Goal: Information Seeking & Learning: Learn about a topic

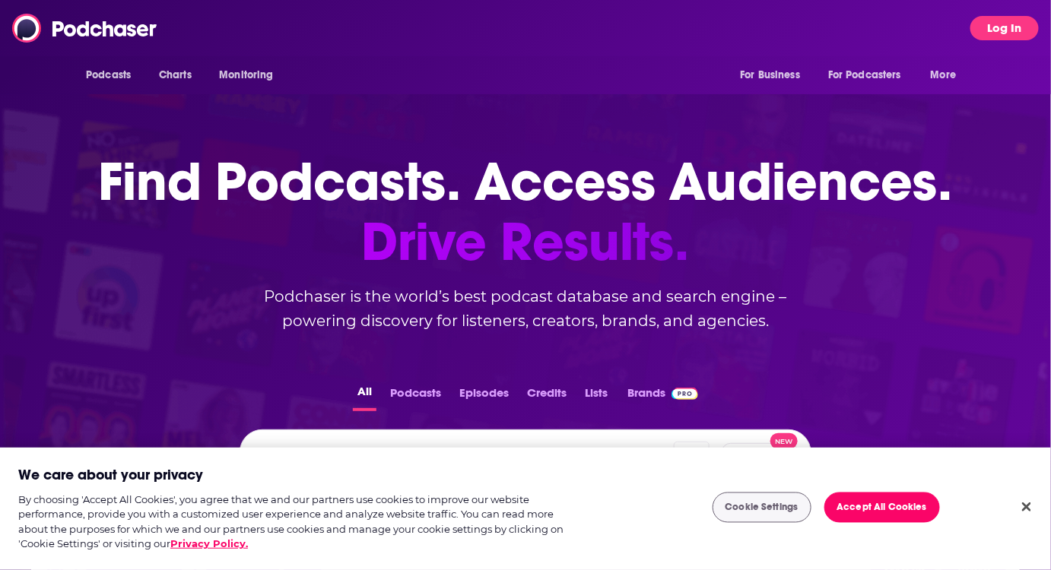
click at [999, 30] on button "Log In" at bounding box center [1004, 28] width 68 height 24
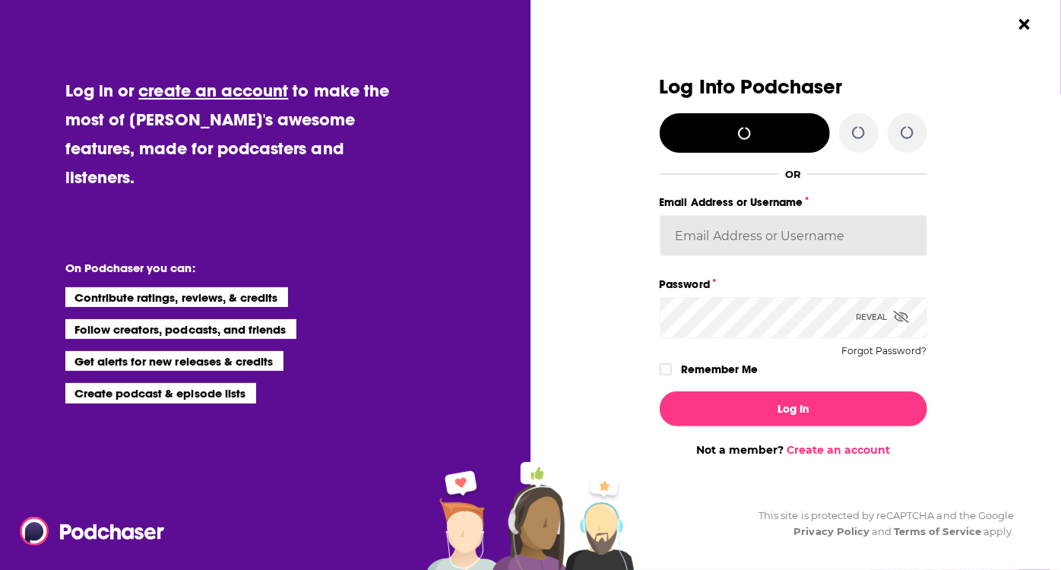
type input "corioliscompany"
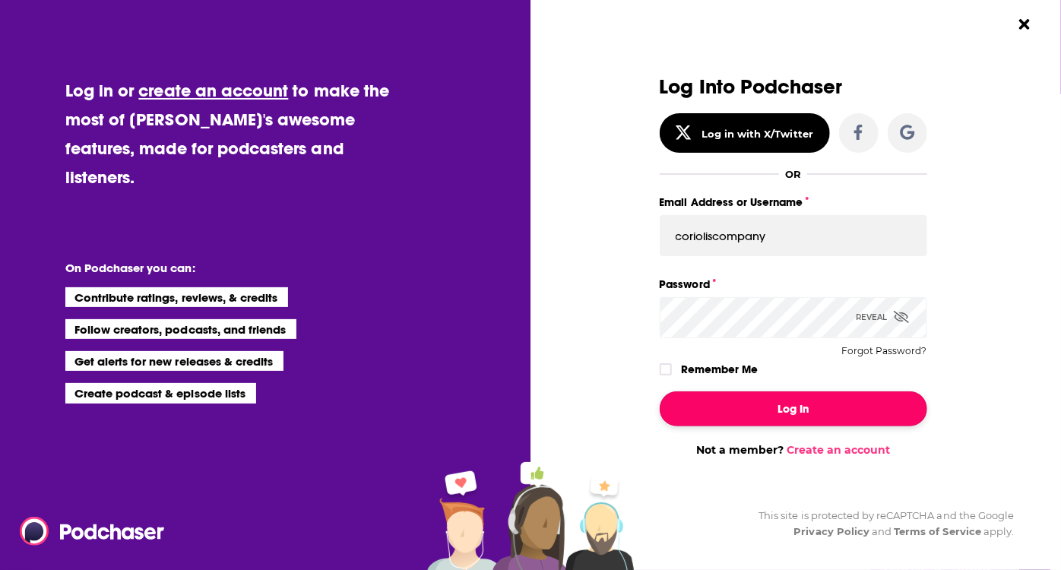
click at [785, 415] on button "Log In" at bounding box center [794, 409] width 268 height 35
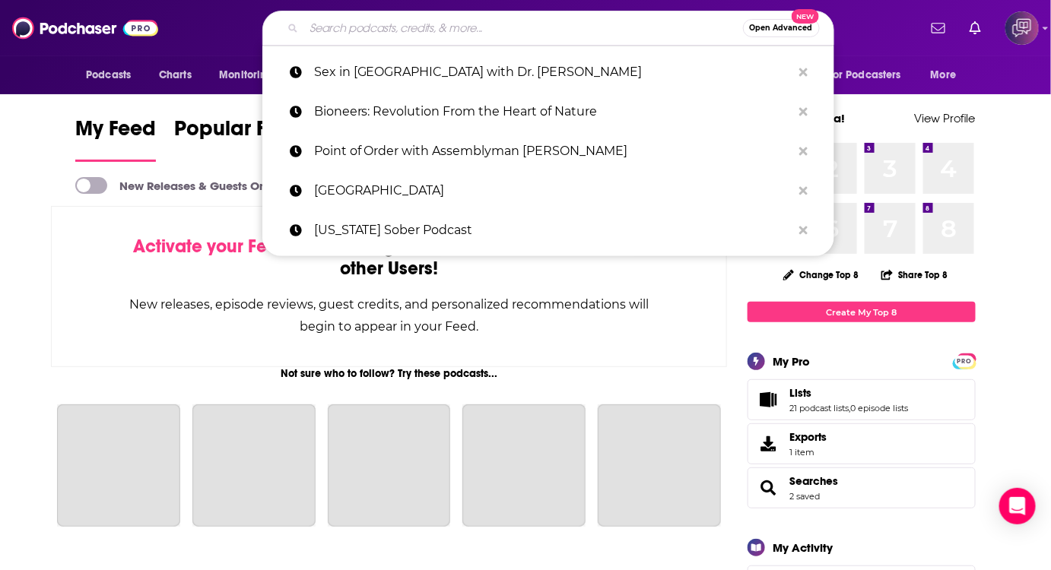
click at [586, 31] on input "Search podcasts, credits, & more..." at bounding box center [523, 28] width 439 height 24
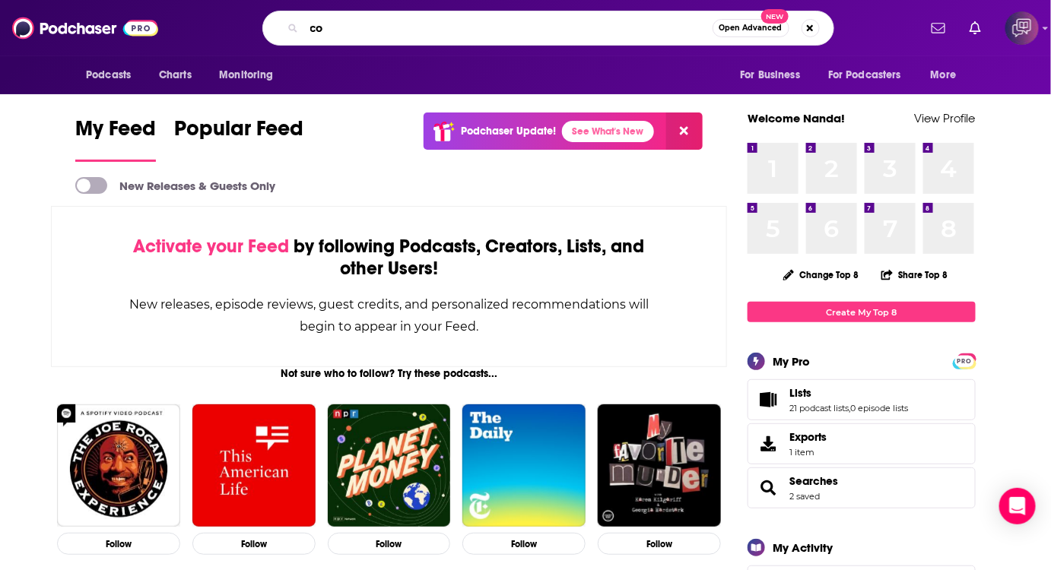
type input "c"
type input "executive coach"
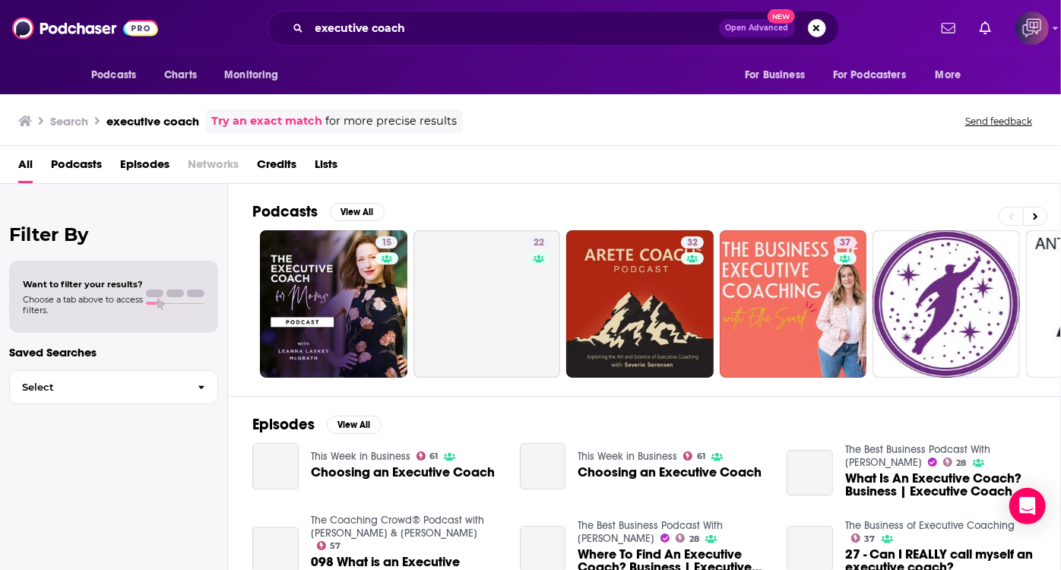
click at [823, 33] on button "Search podcasts, credits, & more..." at bounding box center [817, 28] width 18 height 18
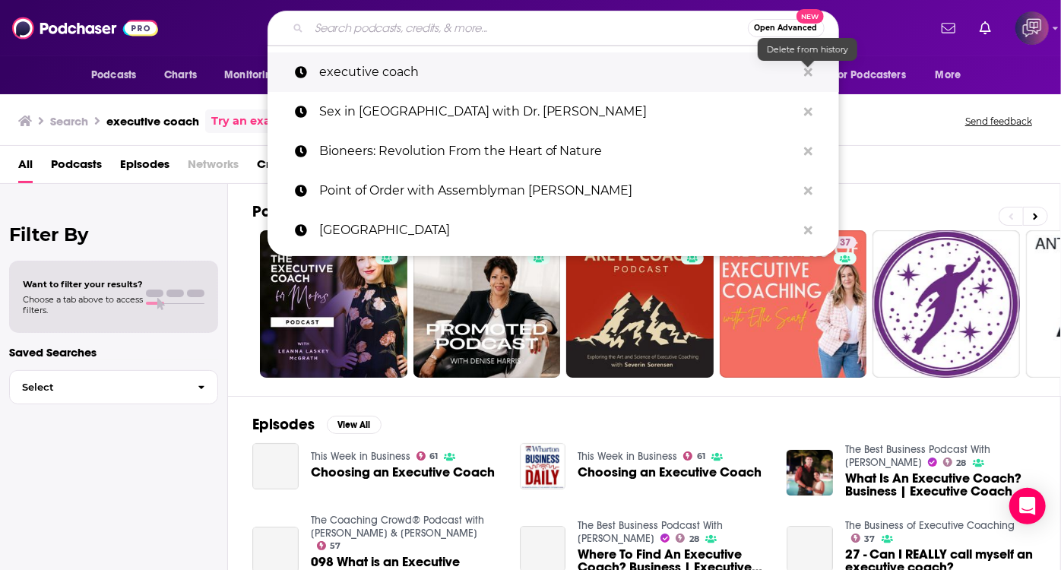
click at [804, 75] on icon "Search podcasts, credits, & more..." at bounding box center [808, 72] width 8 height 12
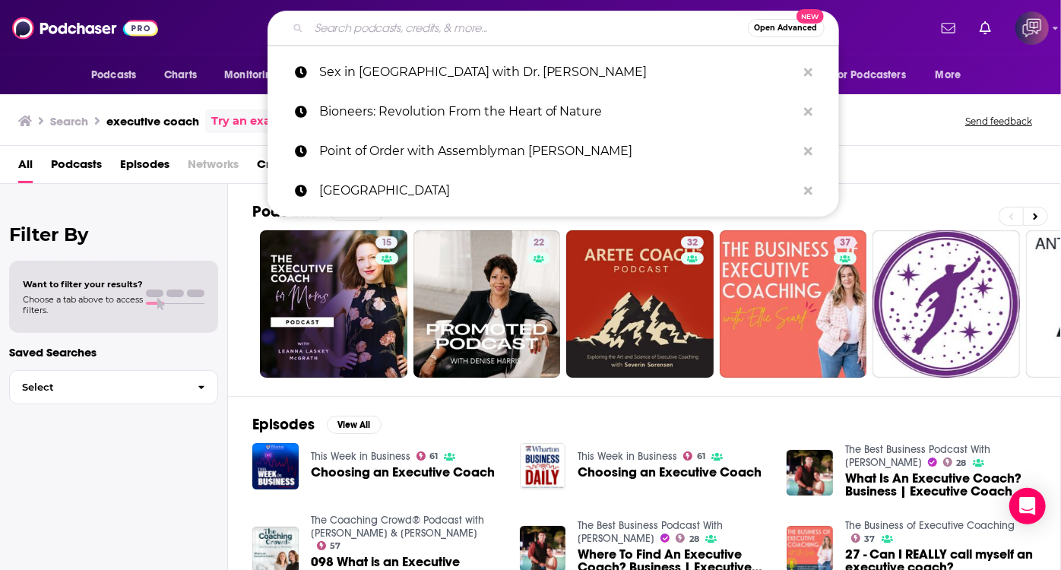
click at [888, 18] on div "Open Advanced New Sex in South Beach with Dr. Sonjia Bioneers: Revolution From …" at bounding box center [553, 28] width 750 height 35
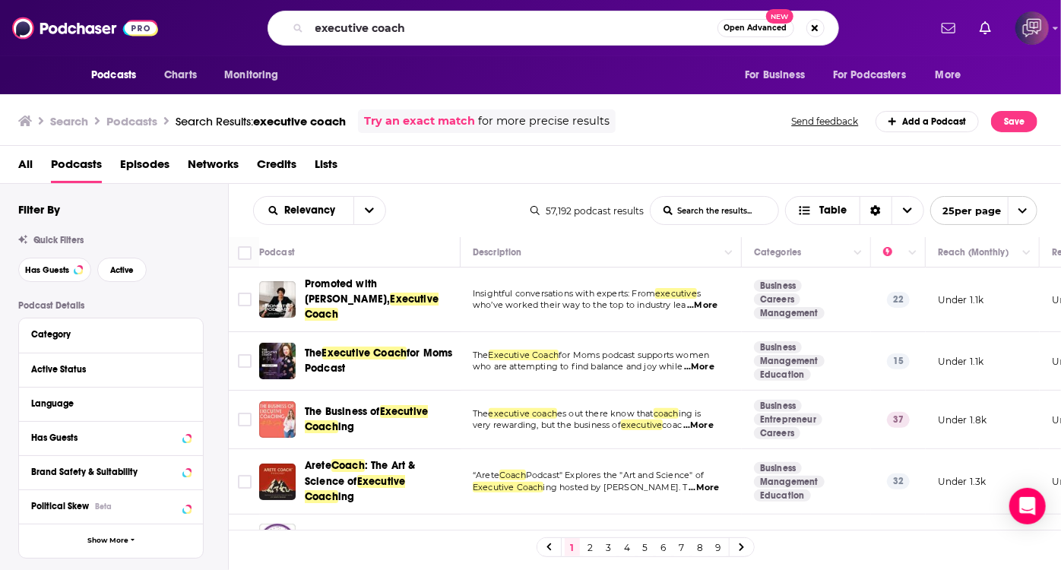
click at [517, 33] on input "executive coach" at bounding box center [513, 28] width 408 height 24
click at [910, 261] on button "Column Actions" at bounding box center [913, 253] width 18 height 18
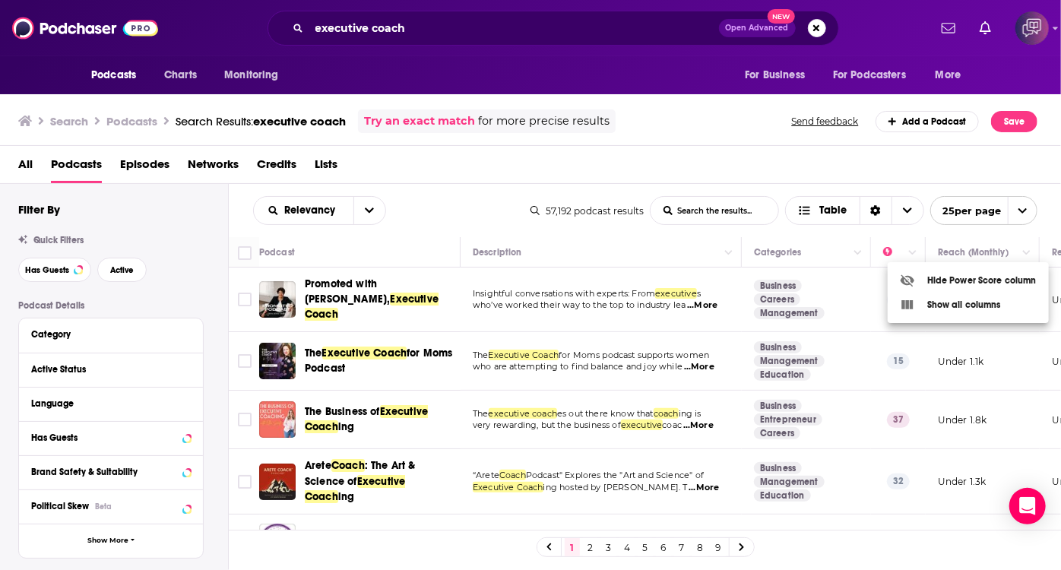
click at [894, 253] on div at bounding box center [530, 285] width 1061 height 570
click at [894, 252] on icon "Move" at bounding box center [897, 252] width 18 height 18
click at [904, 213] on icon "Choose View" at bounding box center [907, 210] width 9 height 11
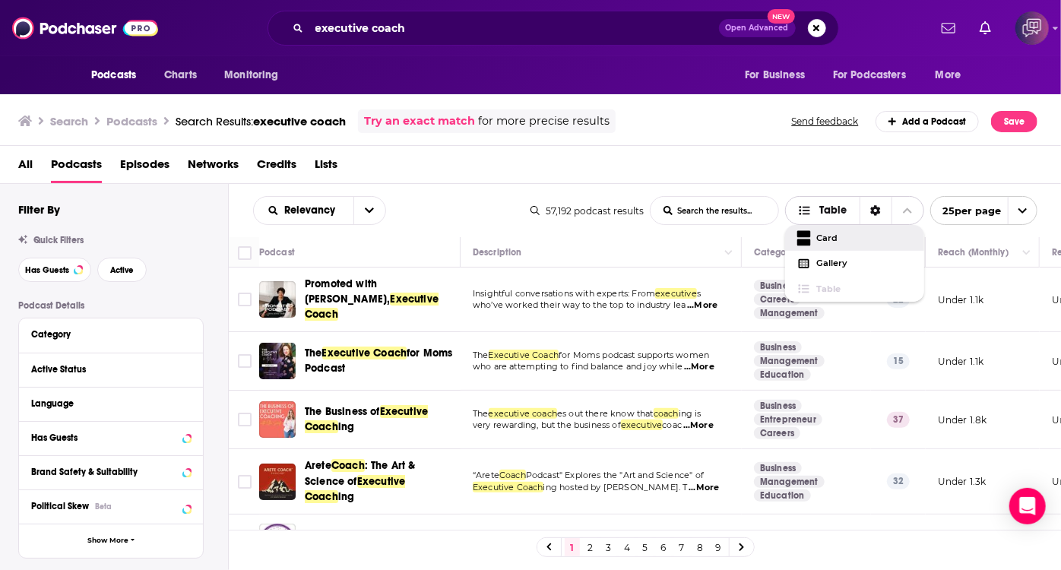
click at [807, 205] on icon "Choose View" at bounding box center [805, 210] width 14 height 11
click at [336, 199] on div "Relevancy" at bounding box center [319, 210] width 133 height 29
click at [366, 211] on icon "open menu" at bounding box center [369, 210] width 9 height 5
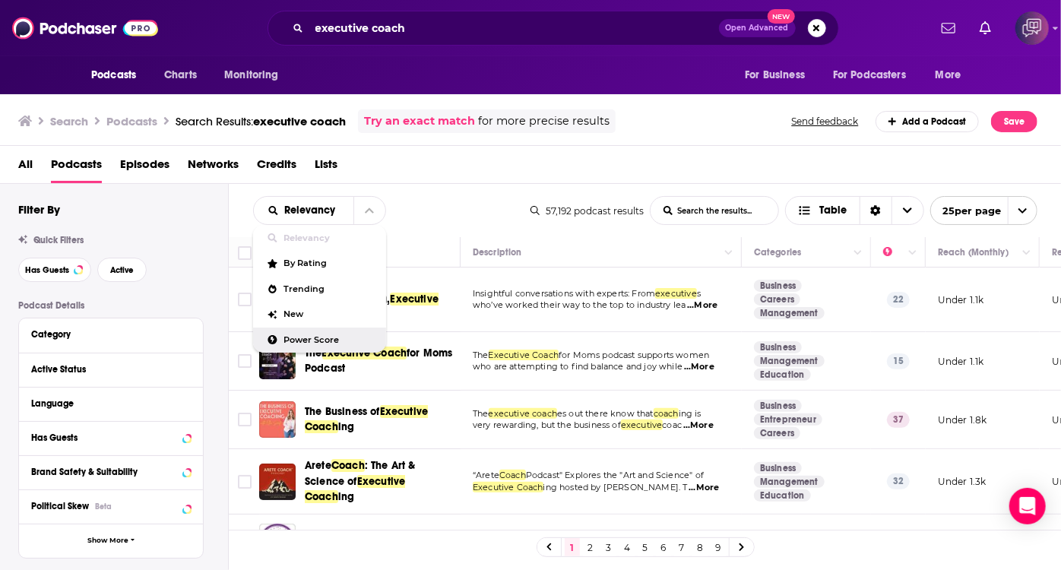
click at [322, 336] on span "Power Score" at bounding box center [329, 340] width 90 height 8
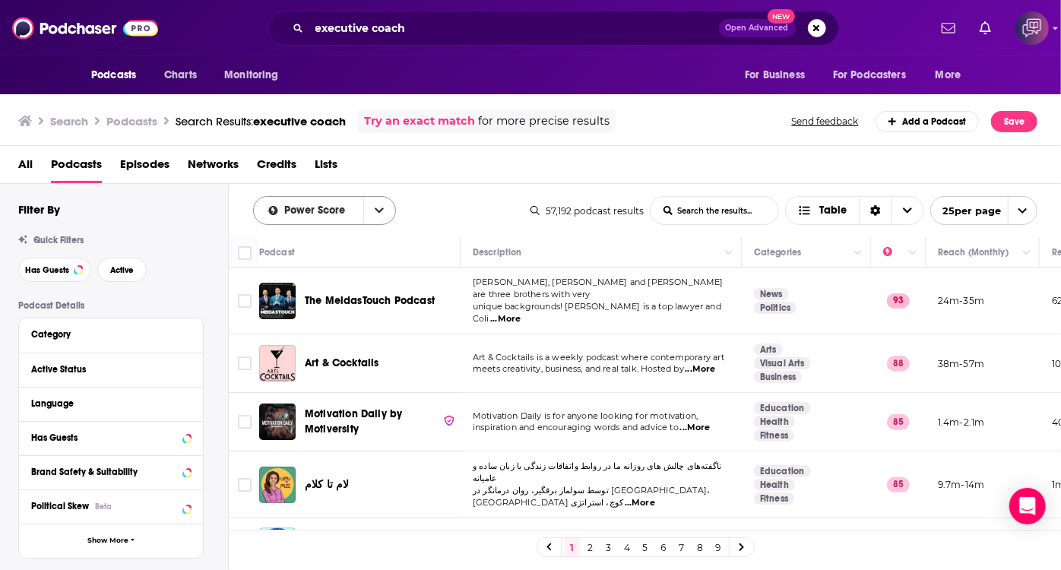
click at [377, 219] on button "open menu" at bounding box center [379, 210] width 32 height 27
click at [906, 214] on icon "Choose View" at bounding box center [907, 210] width 9 height 11
click at [518, 21] on input "executive coach" at bounding box center [514, 28] width 410 height 24
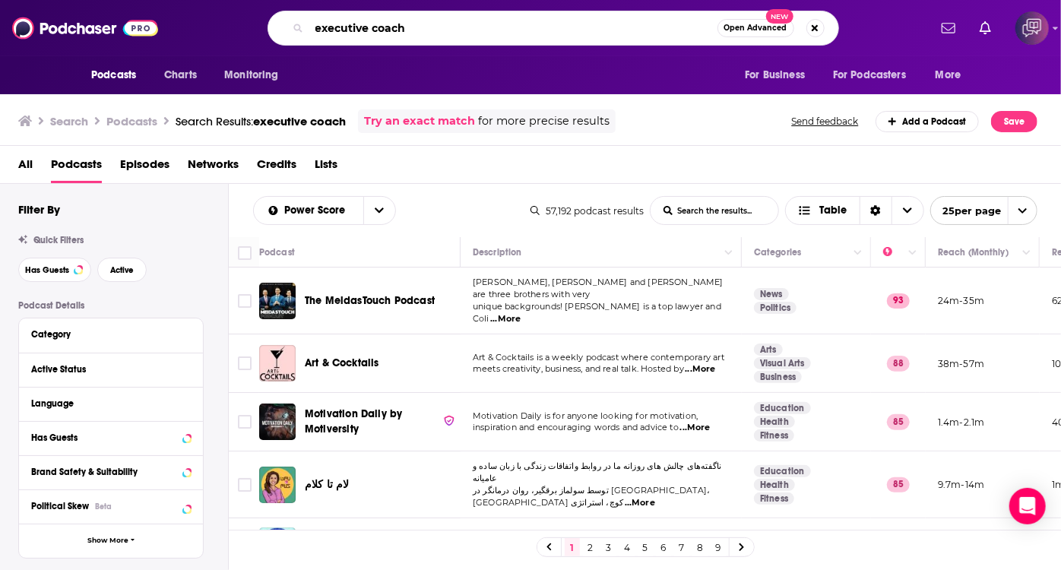
click at [515, 33] on input "executive coach" at bounding box center [513, 28] width 408 height 24
click at [812, 27] on button "Search podcasts, credits, & more..." at bounding box center [816, 28] width 18 height 18
drag, startPoint x: 876, startPoint y: 43, endPoint x: 877, endPoint y: 83, distance: 39.5
click at [877, 43] on div "Ctrl K Open Advanced New" at bounding box center [553, 28] width 750 height 35
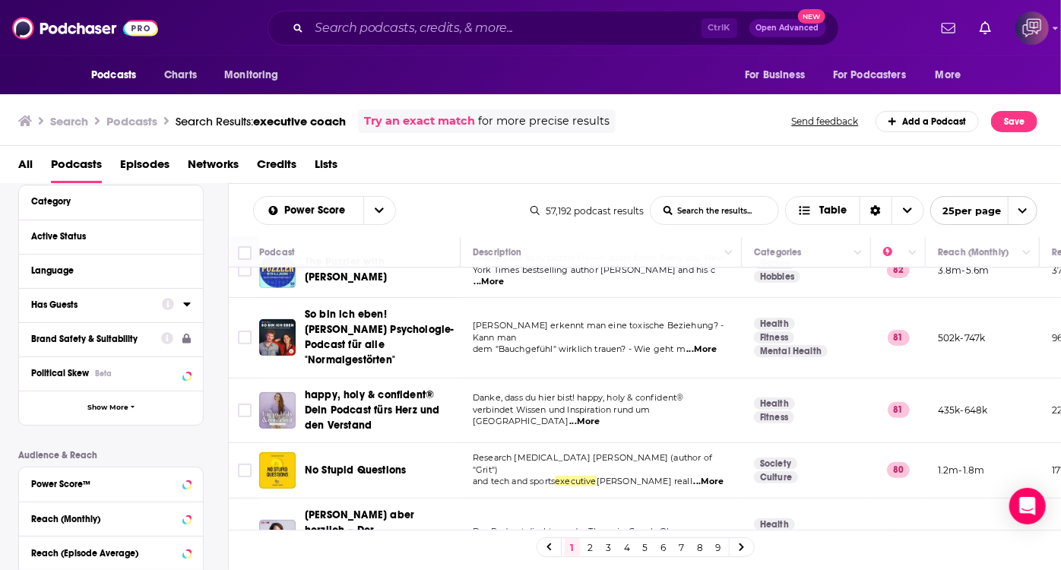
scroll to position [207, 0]
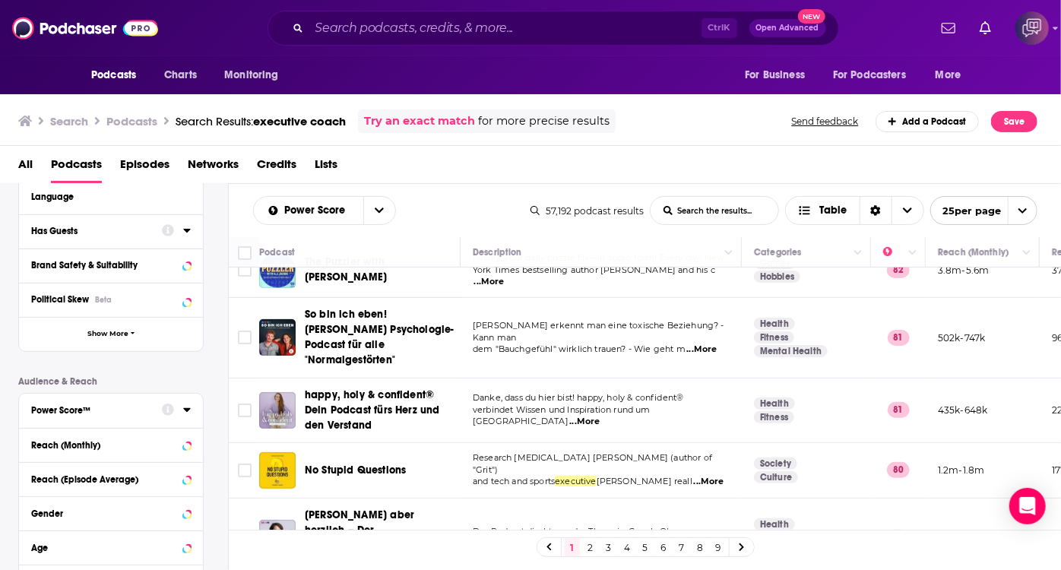
click at [122, 412] on div "Power Score™" at bounding box center [91, 410] width 121 height 11
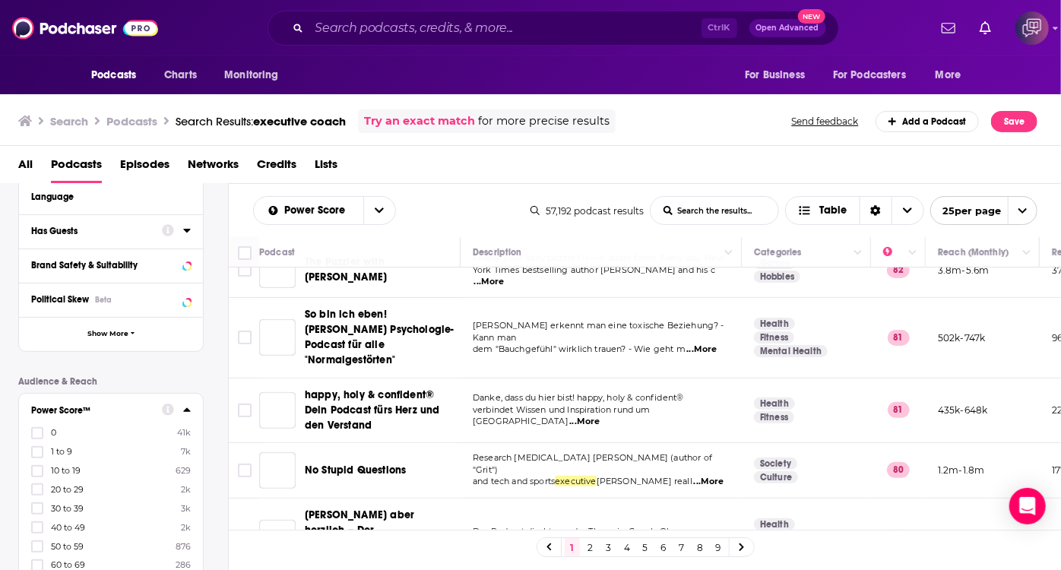
scroll to position [414, 0]
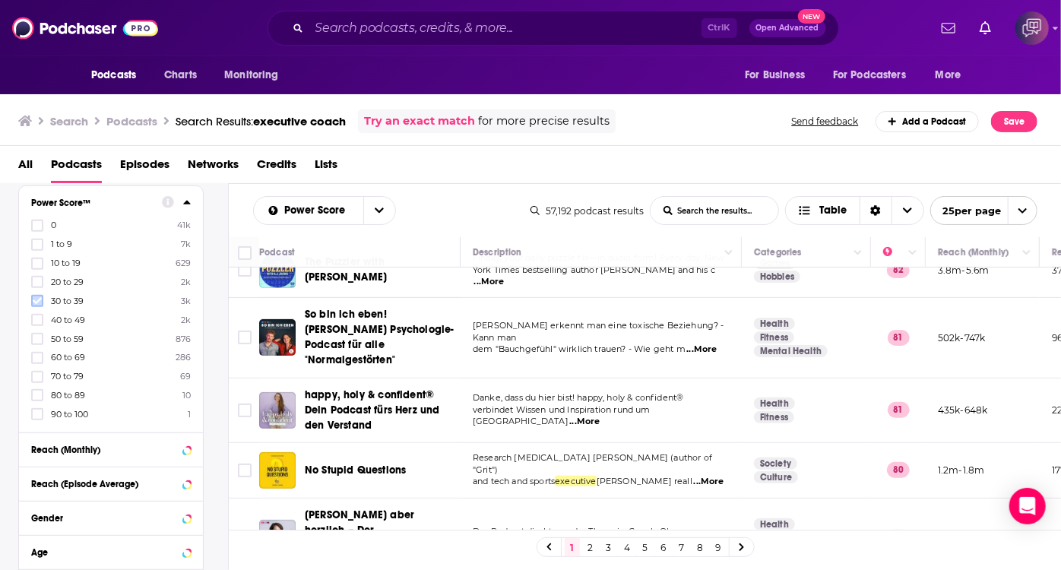
click at [36, 301] on icon at bounding box center [37, 301] width 9 height 7
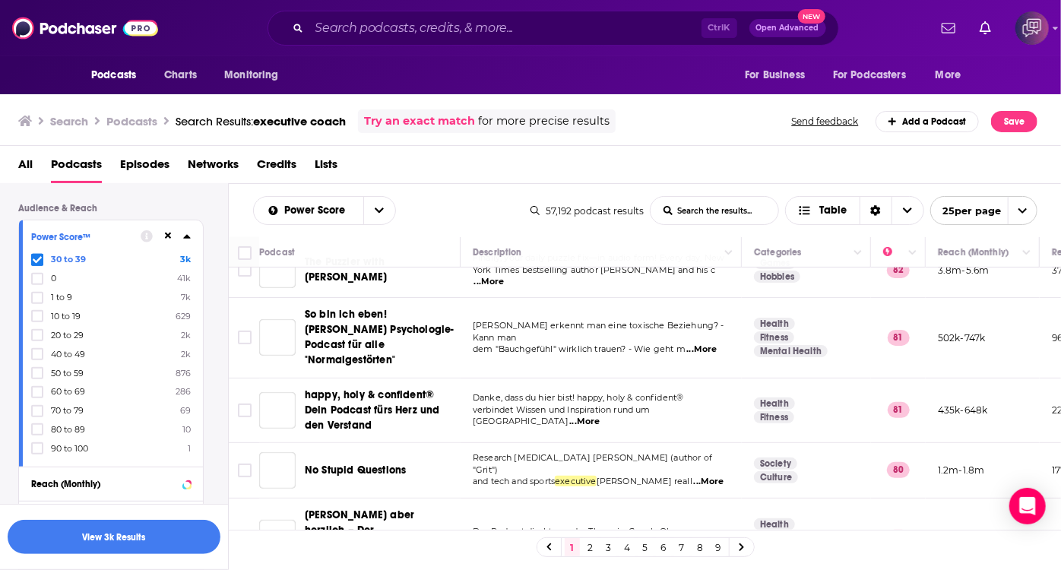
scroll to position [598, 0]
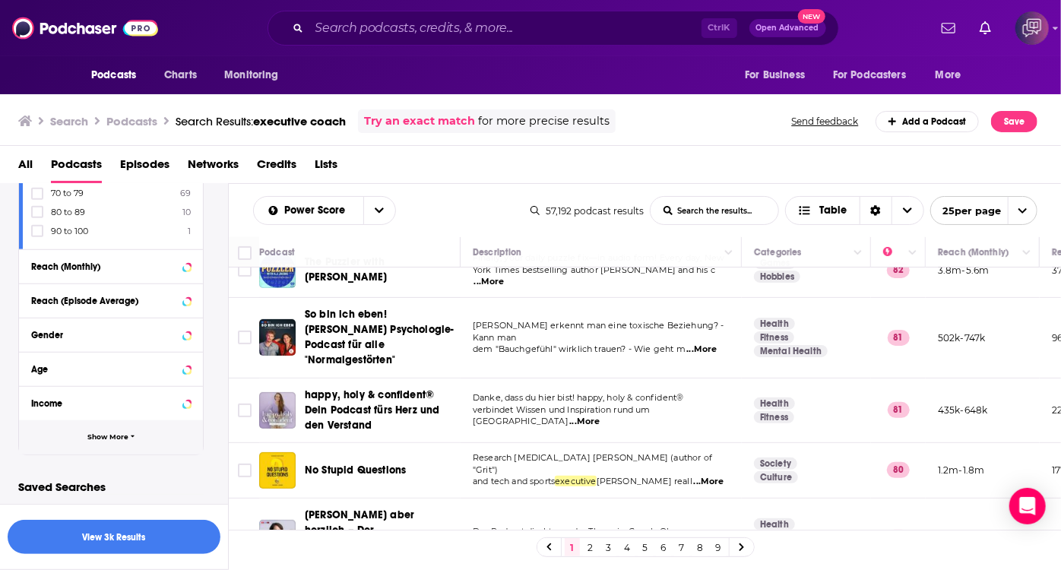
click at [116, 436] on span "Show More" at bounding box center [107, 437] width 41 height 8
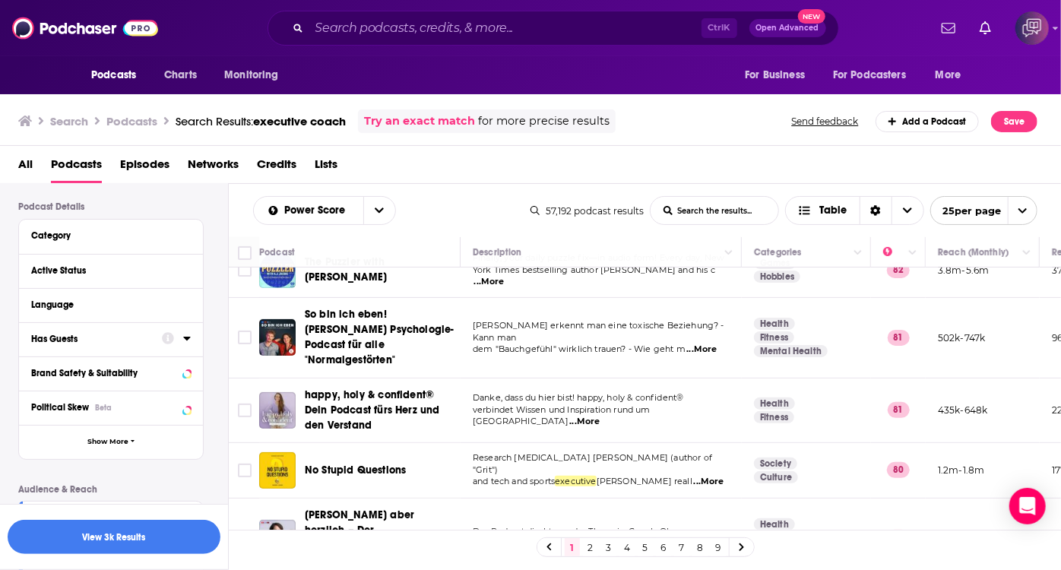
scroll to position [77, 0]
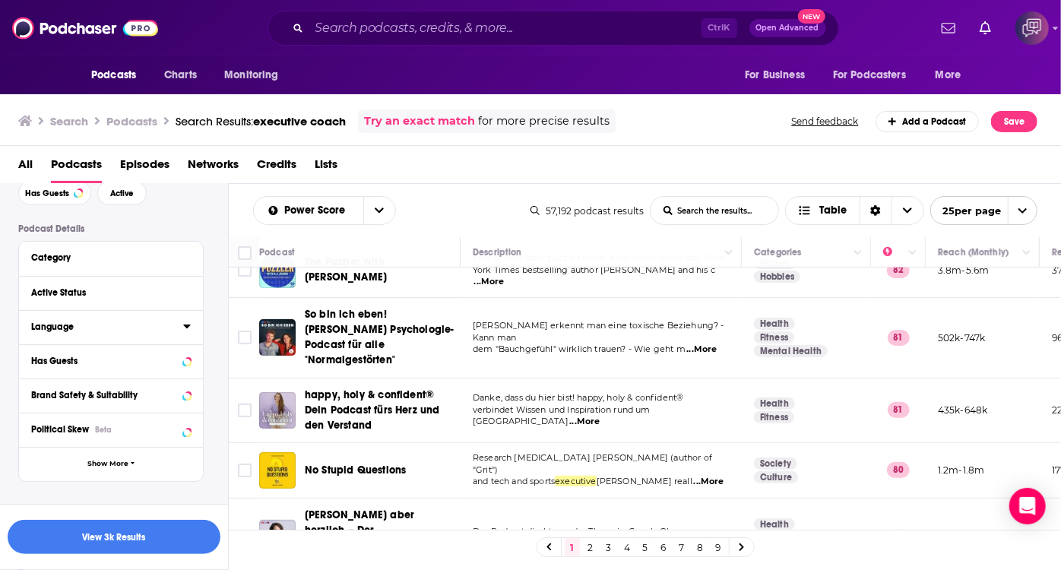
click at [85, 336] on button "Language" at bounding box center [107, 326] width 152 height 19
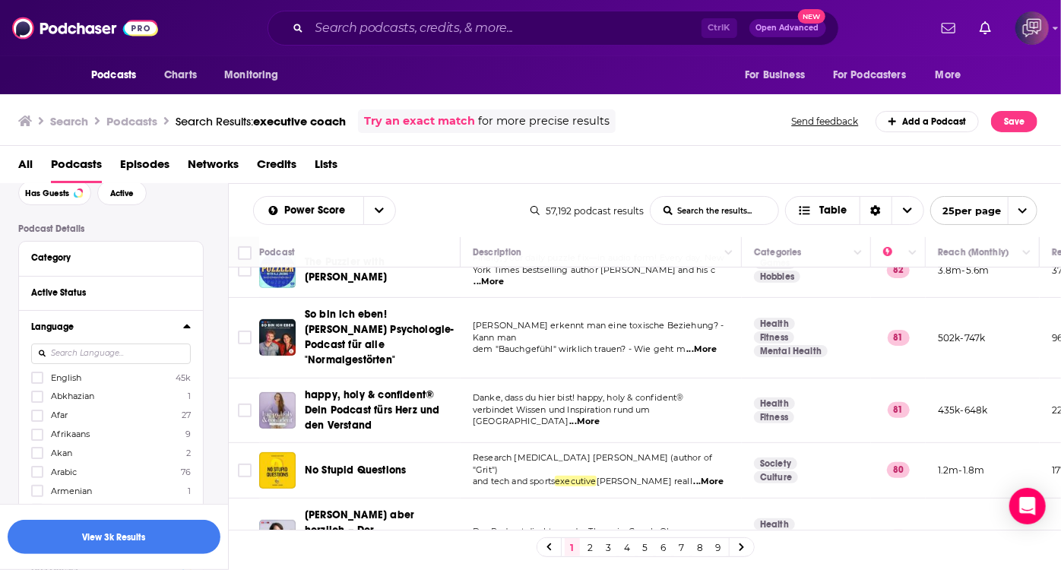
click at [77, 375] on span "English" at bounding box center [66, 378] width 30 height 11
click at [37, 382] on input "multiSelectOption-en-0" at bounding box center [37, 382] width 0 height 0
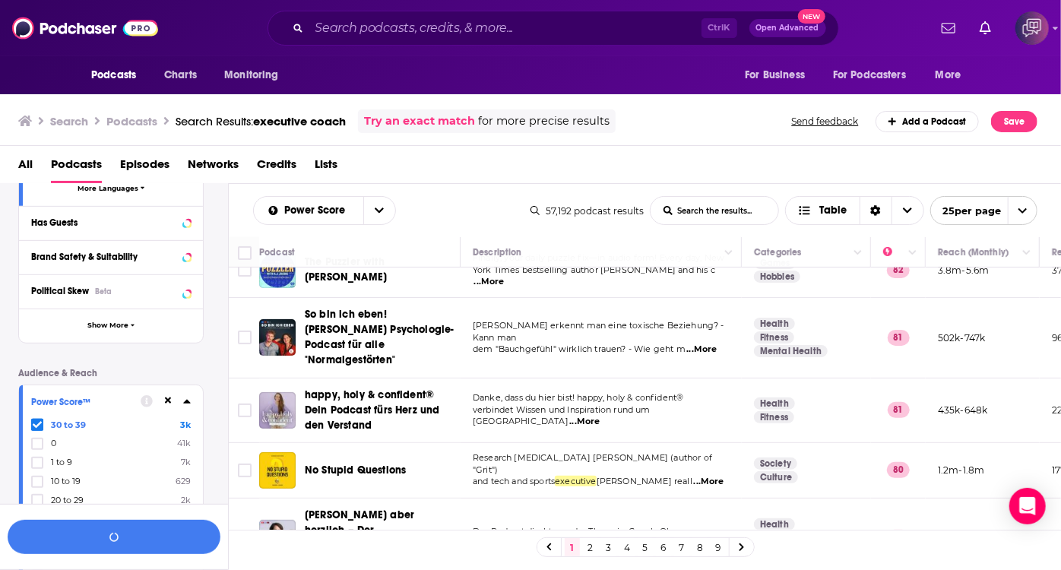
scroll to position [377, 0]
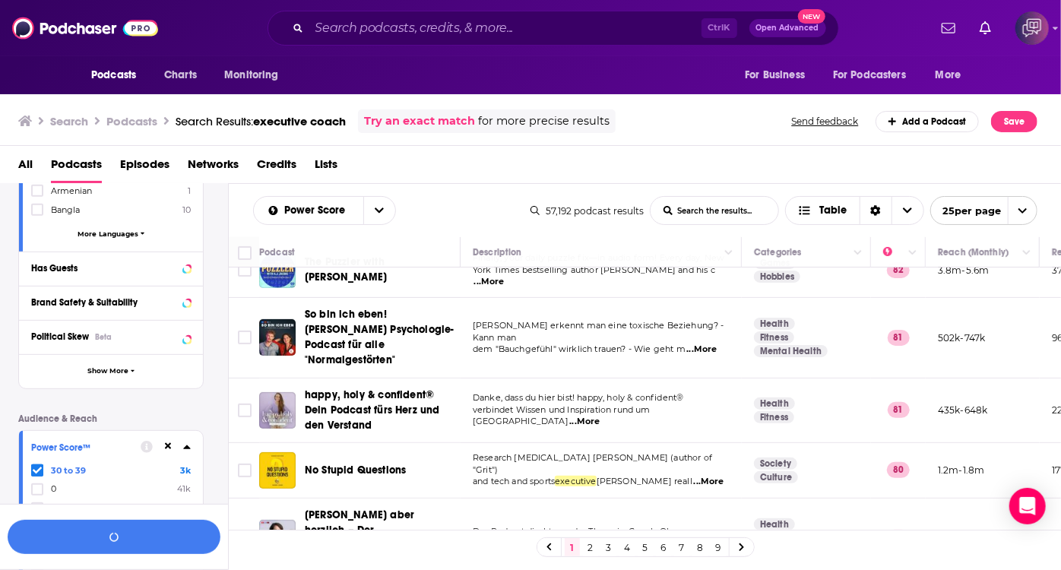
click at [95, 274] on div "Has Guests" at bounding box center [106, 268] width 150 height 11
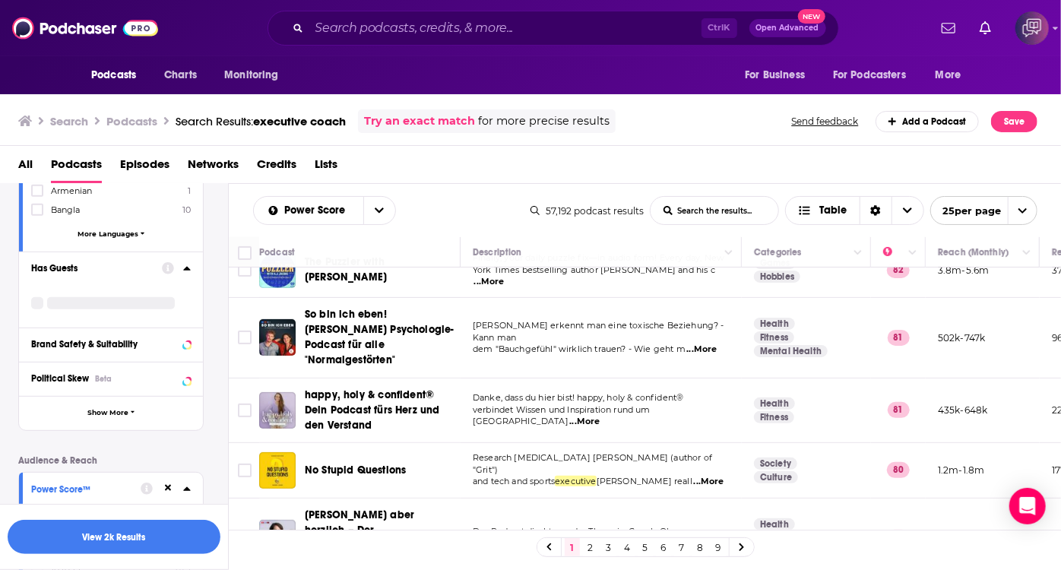
scroll to position [354, 0]
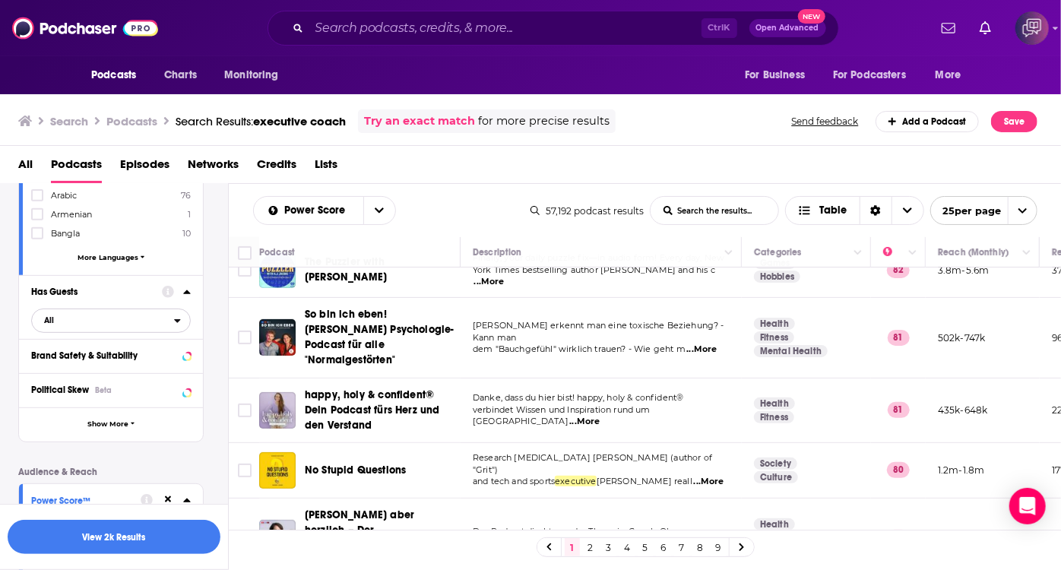
click at [47, 322] on span "All" at bounding box center [49, 320] width 10 height 8
click at [55, 371] on span "Has guests" at bounding box center [83, 370] width 89 height 8
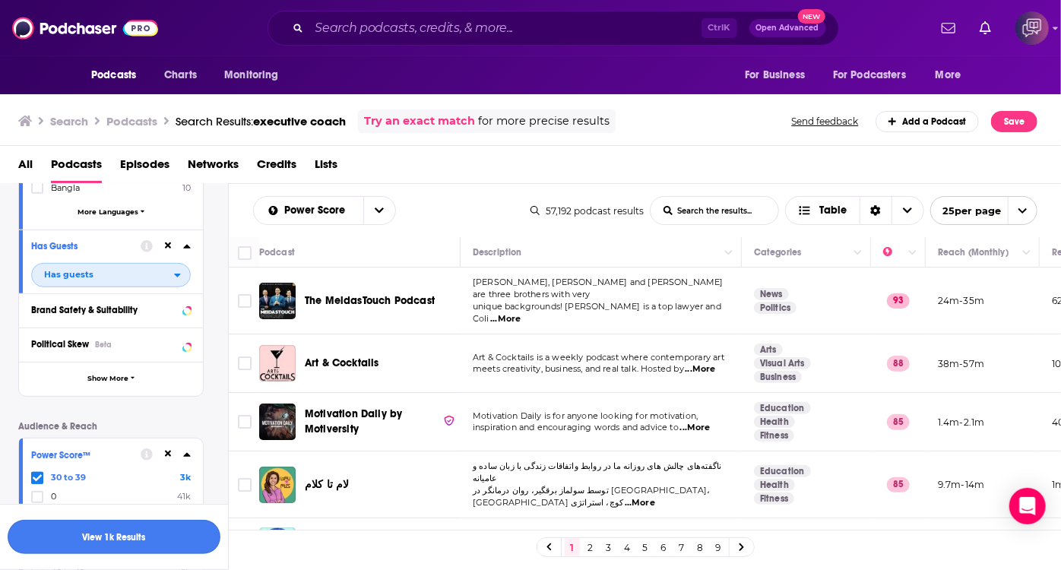
scroll to position [561, 0]
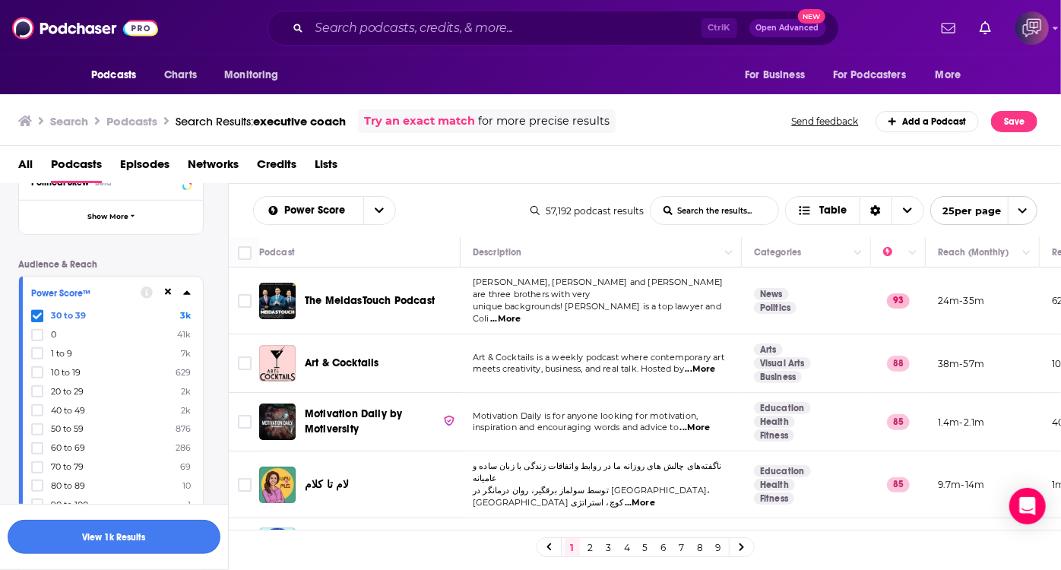
click at [140, 536] on button "View 1k Results" at bounding box center [114, 537] width 213 height 34
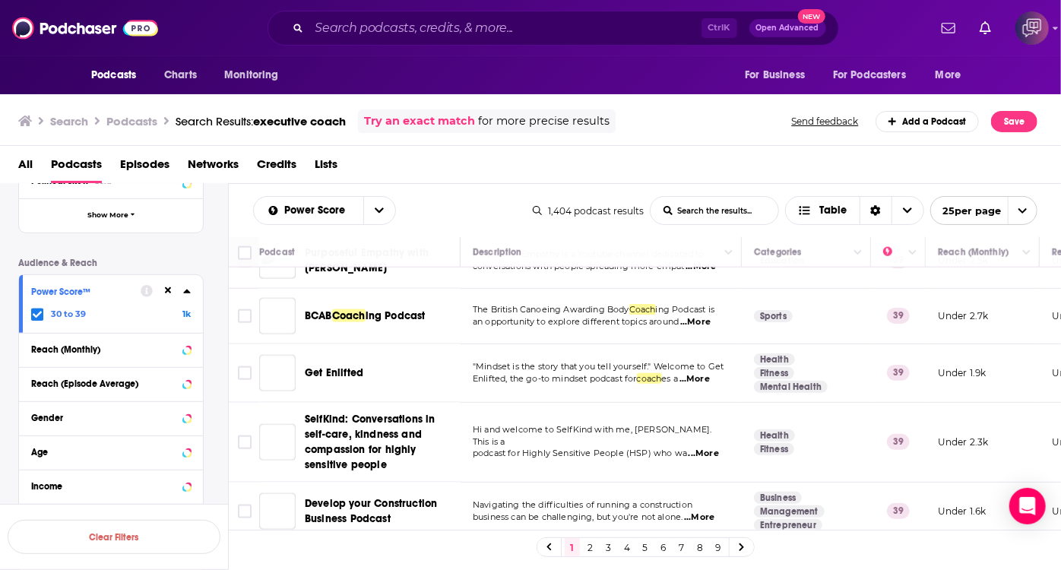
scroll to position [1175, 0]
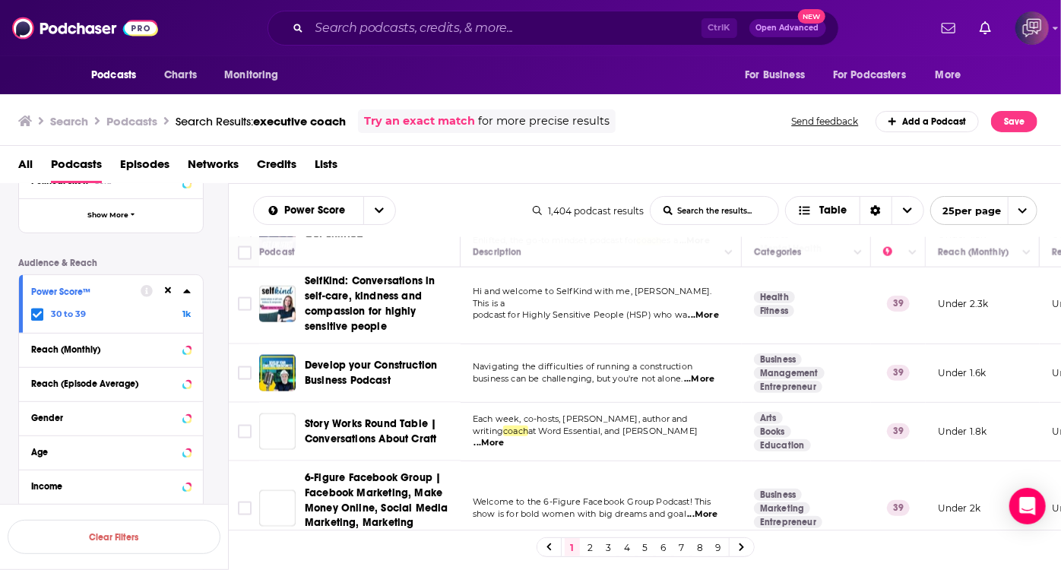
click at [959, 205] on span "25 per page" at bounding box center [966, 211] width 71 height 24
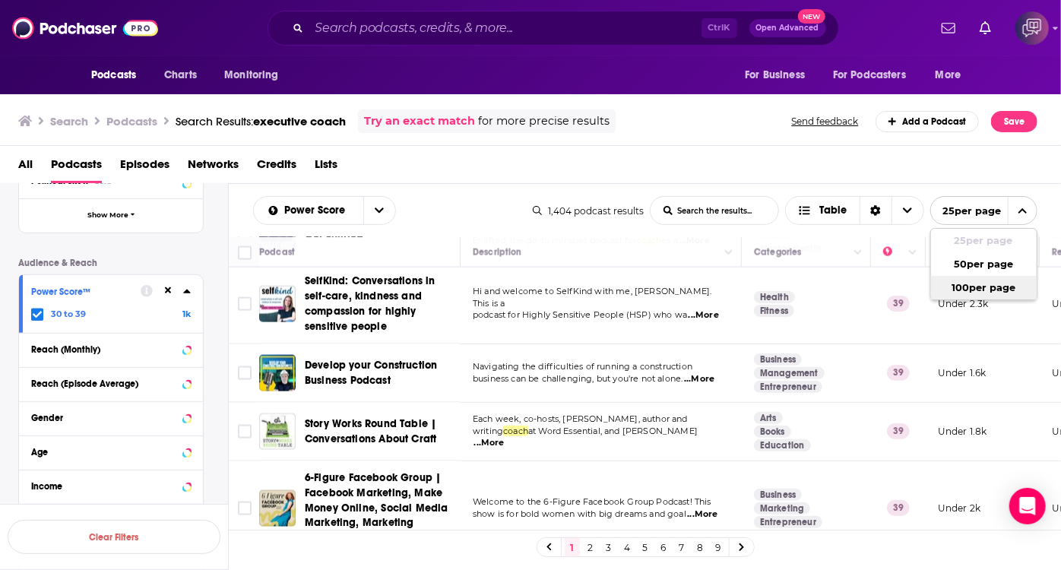
click at [977, 290] on button "100 per page" at bounding box center [984, 288] width 106 height 24
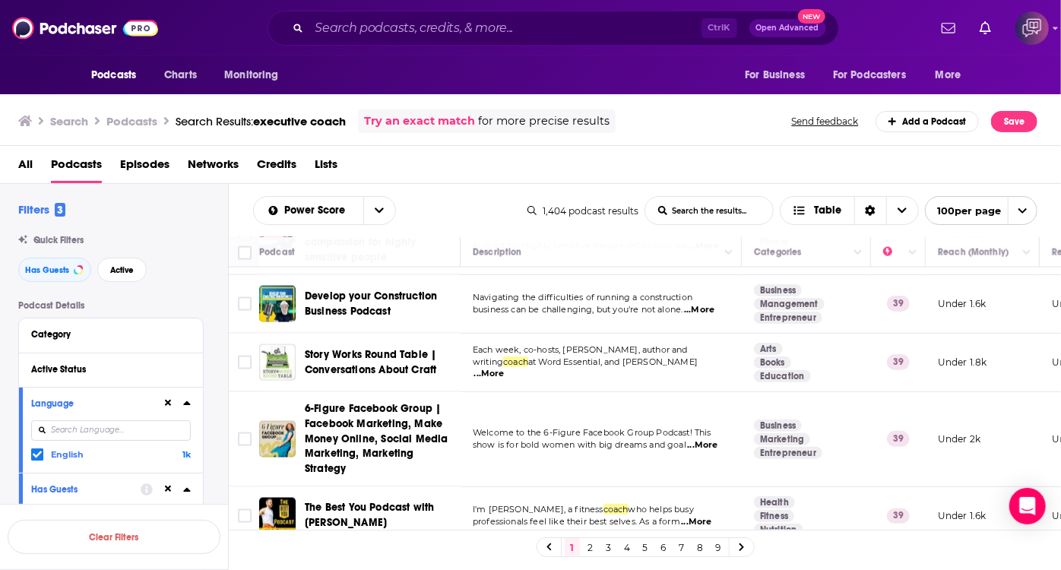
scroll to position [0, 0]
click at [81, 345] on div "Category" at bounding box center [111, 336] width 184 height 34
click at [87, 338] on div "Category" at bounding box center [102, 334] width 142 height 11
click at [186, 340] on icon at bounding box center [187, 334] width 8 height 12
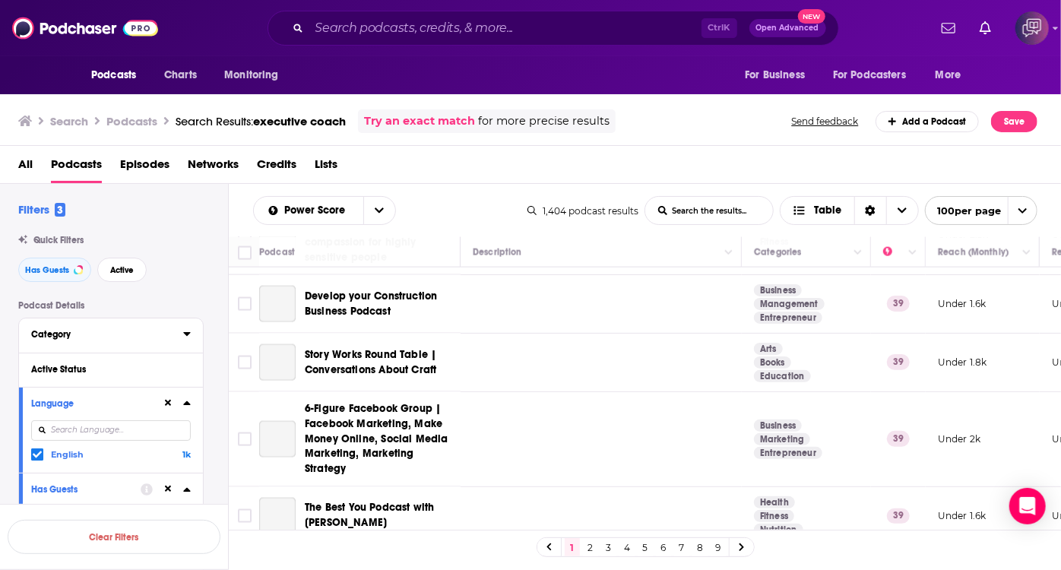
click at [186, 335] on icon at bounding box center [186, 334] width 7 height 4
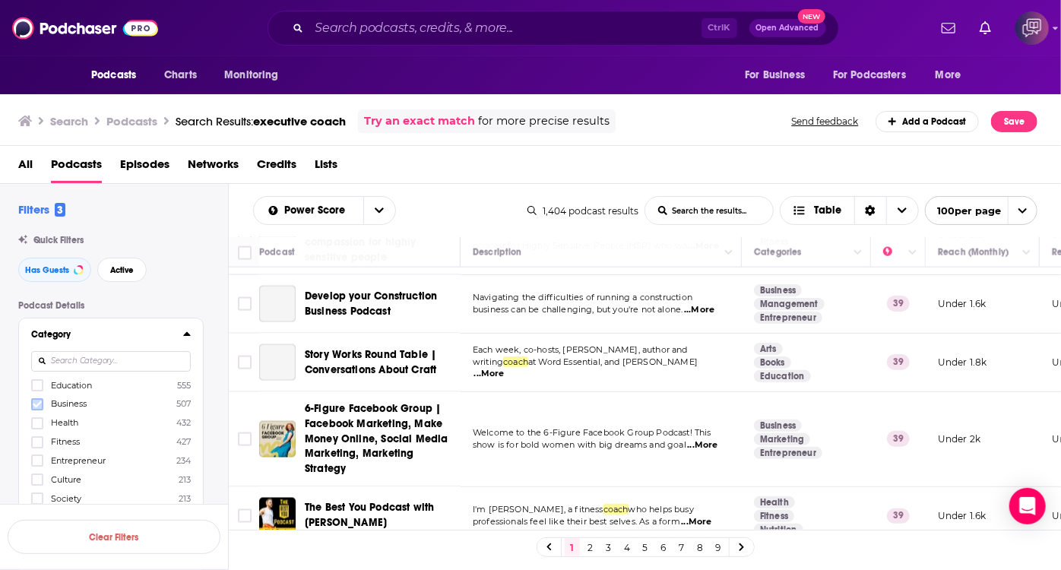
scroll to position [1382, 0]
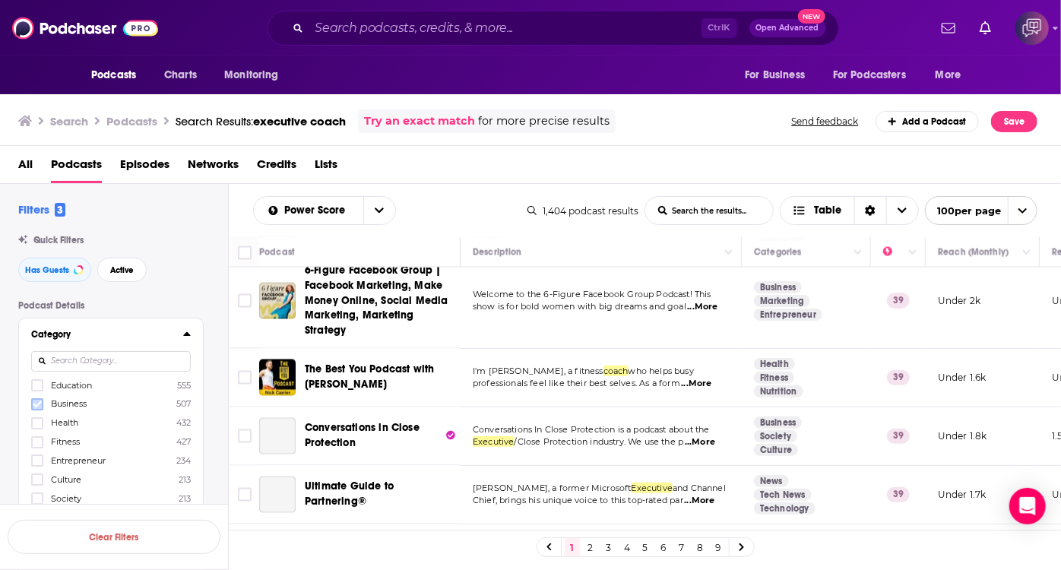
click at [36, 404] on icon at bounding box center [37, 404] width 9 height 9
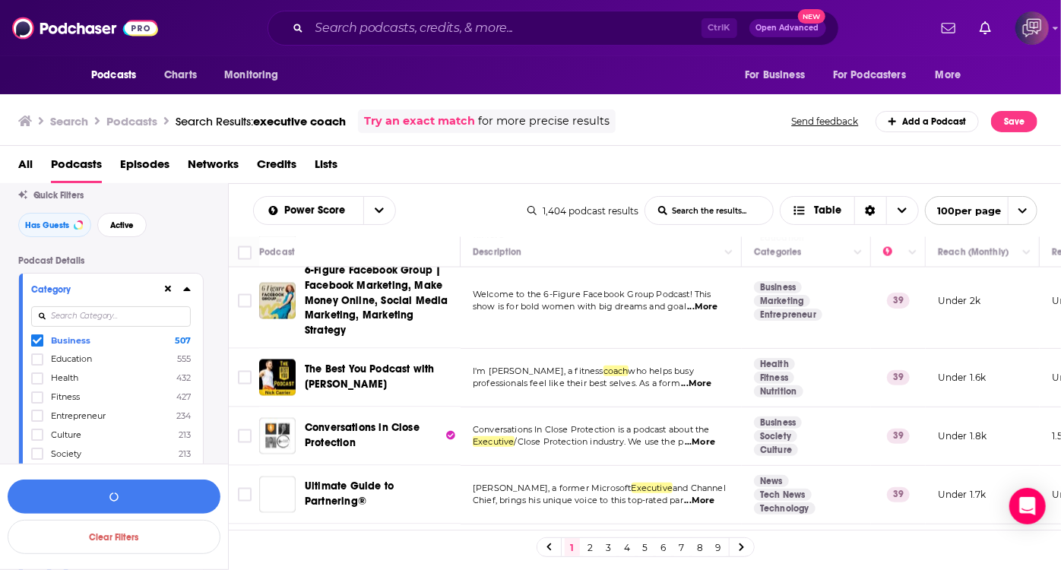
scroll to position [68, 0]
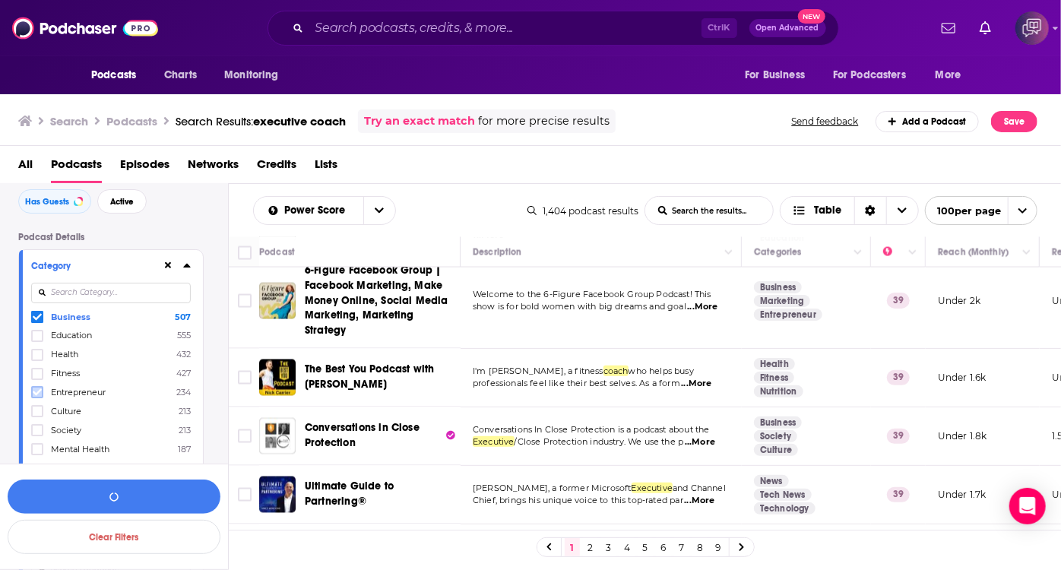
click at [40, 395] on icon at bounding box center [37, 392] width 9 height 9
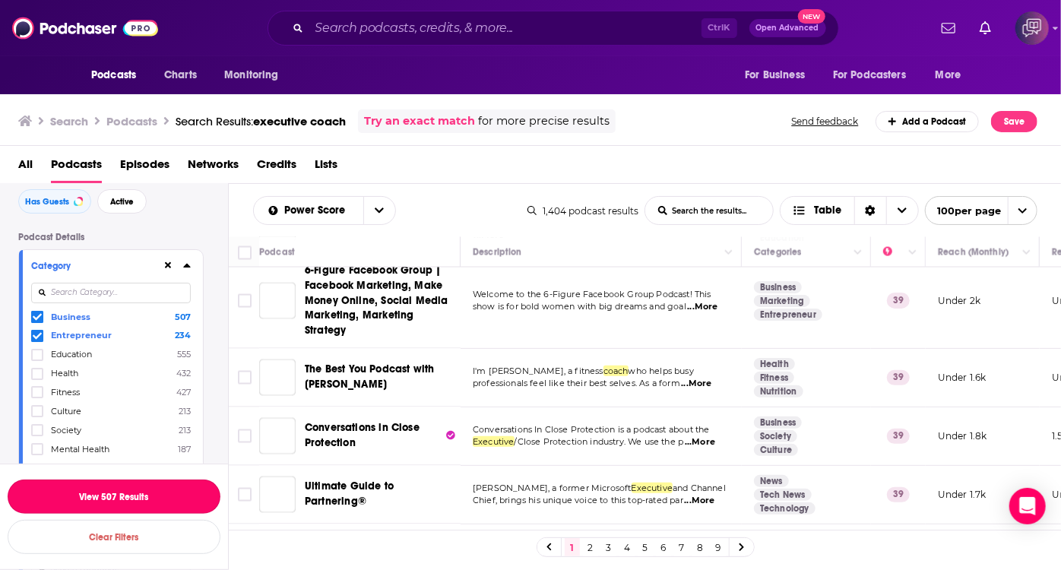
click at [154, 502] on button "View 507 Results" at bounding box center [114, 497] width 213 height 34
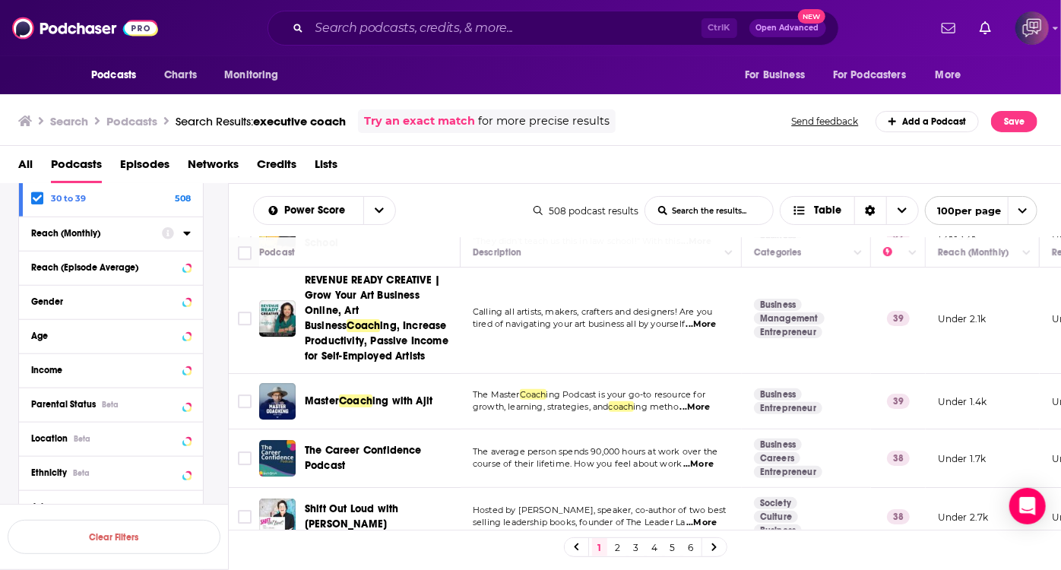
scroll to position [553, 0]
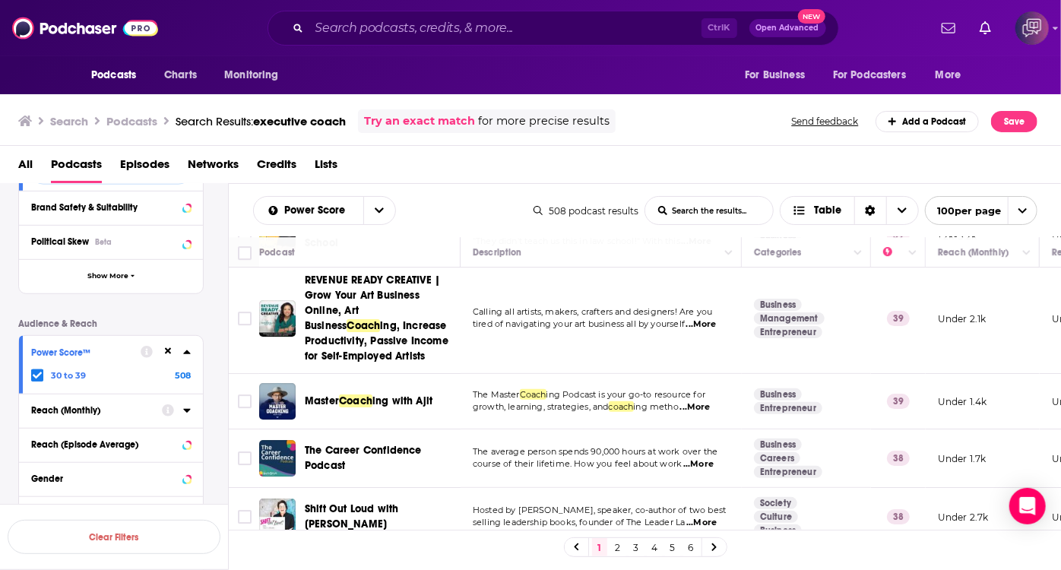
drag, startPoint x: 40, startPoint y: 378, endPoint x: 158, endPoint y: 377, distance: 118.6
click at [40, 378] on icon at bounding box center [37, 375] width 9 height 9
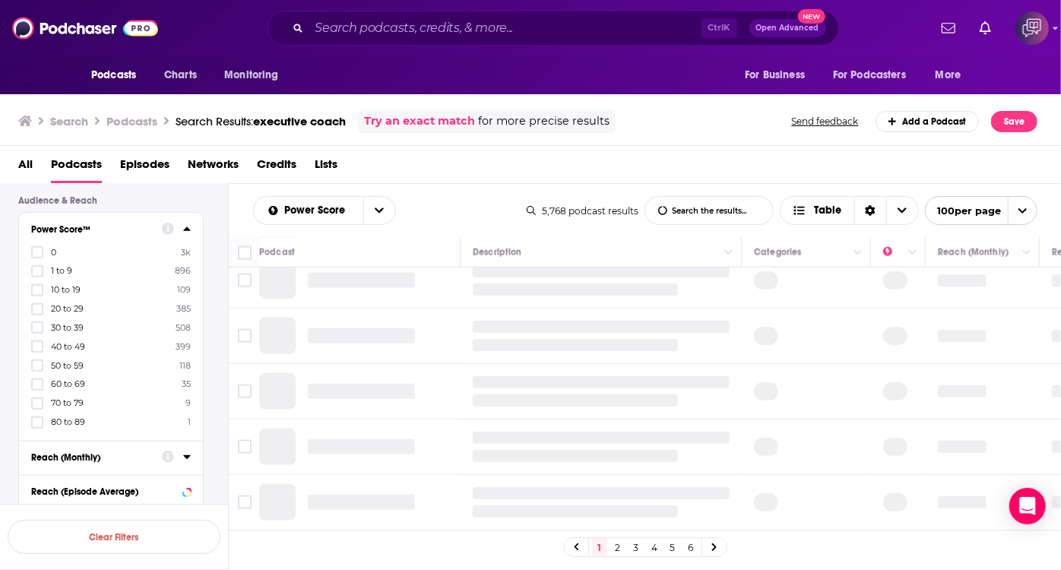
scroll to position [691, 0]
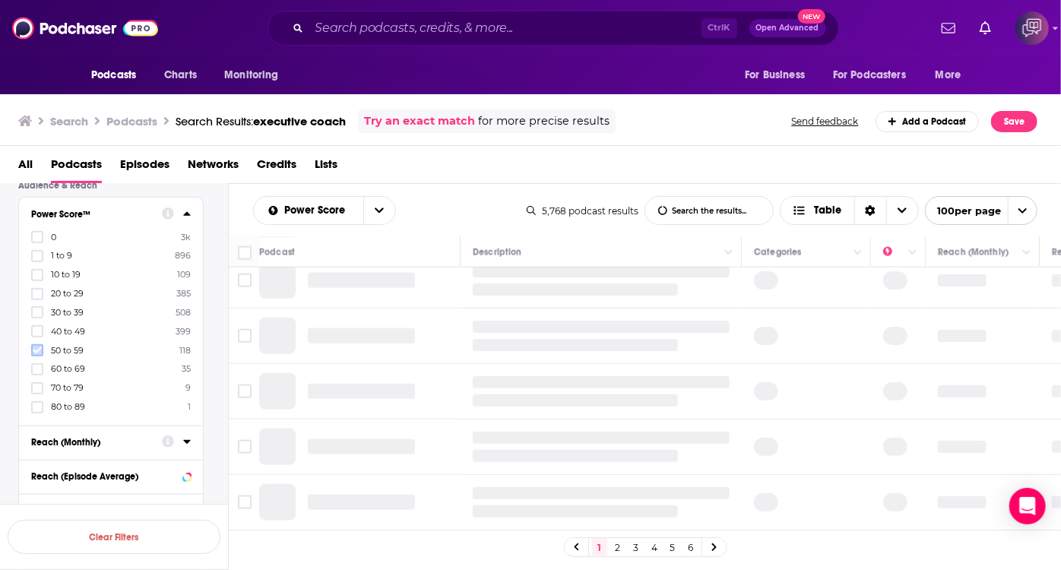
click at [40, 348] on icon at bounding box center [37, 350] width 9 height 7
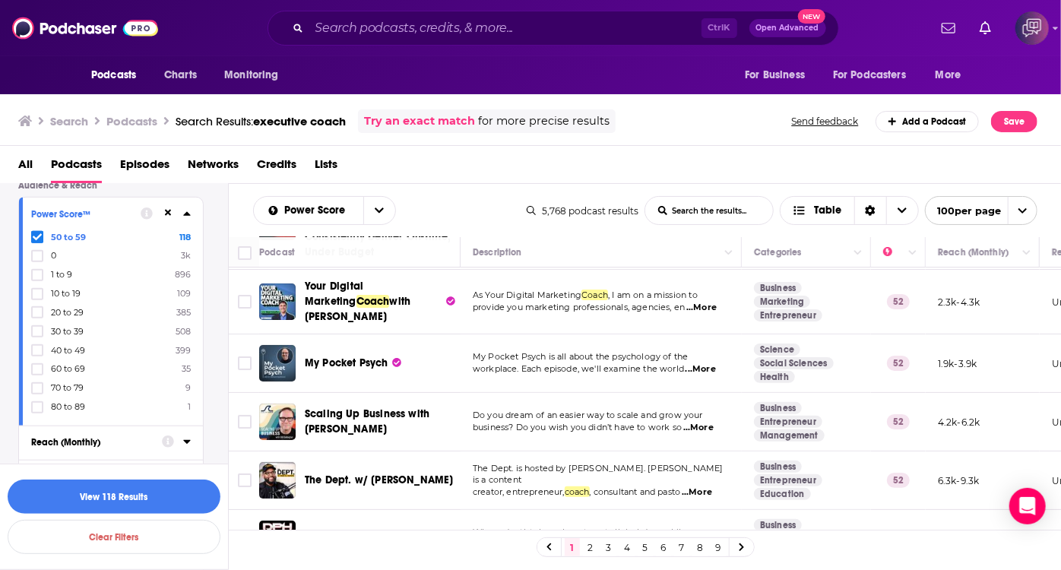
scroll to position [5965, 0]
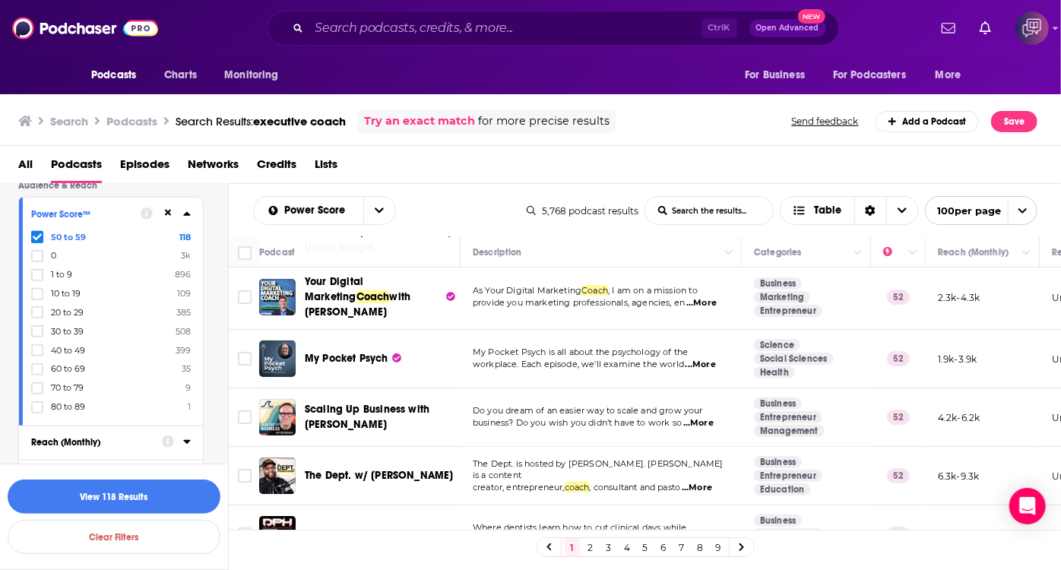
click at [583, 548] on link "2" at bounding box center [590, 547] width 15 height 18
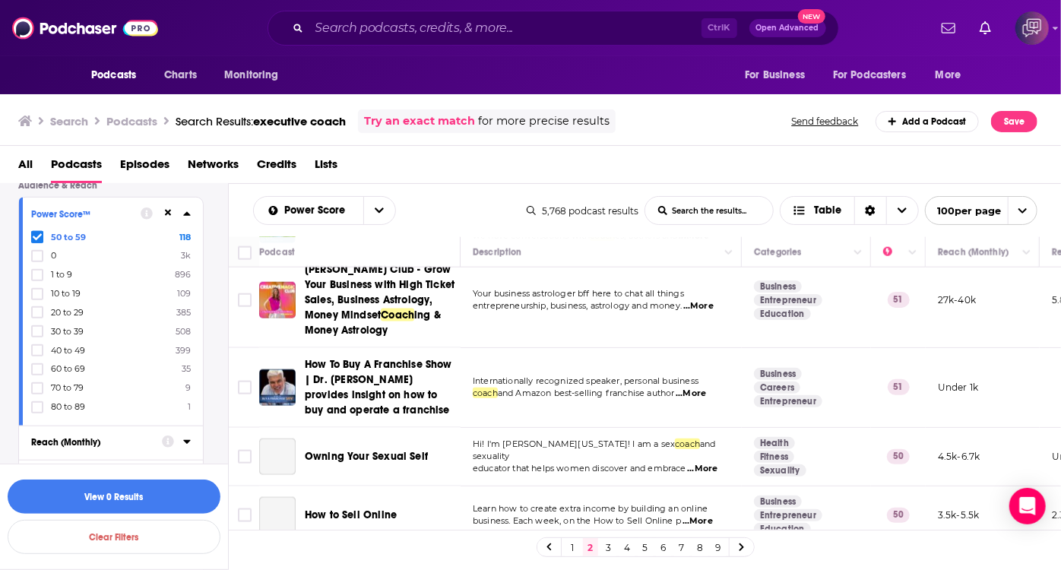
scroll to position [1106, 0]
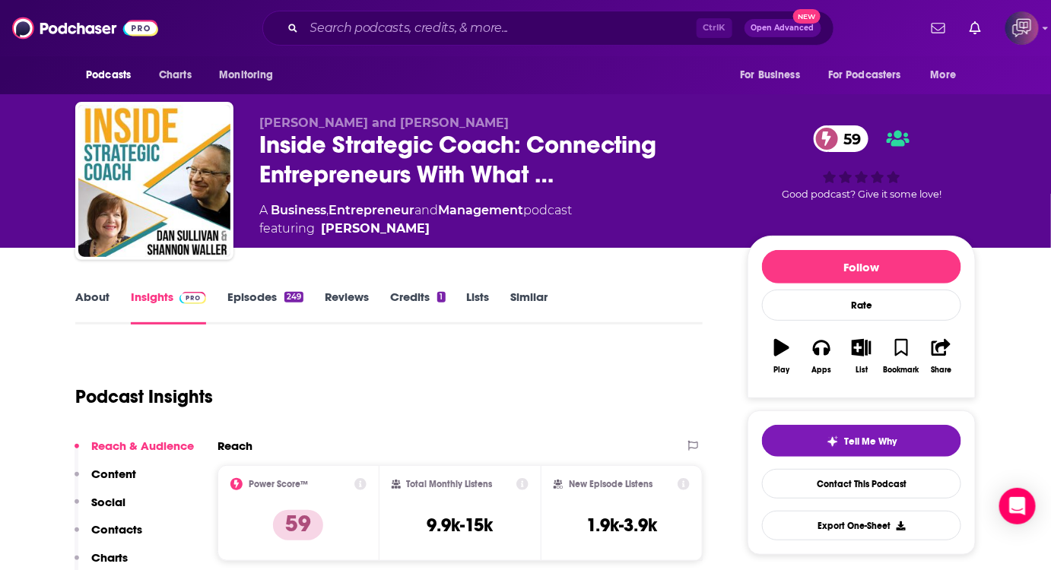
click at [91, 303] on link "About" at bounding box center [92, 307] width 34 height 35
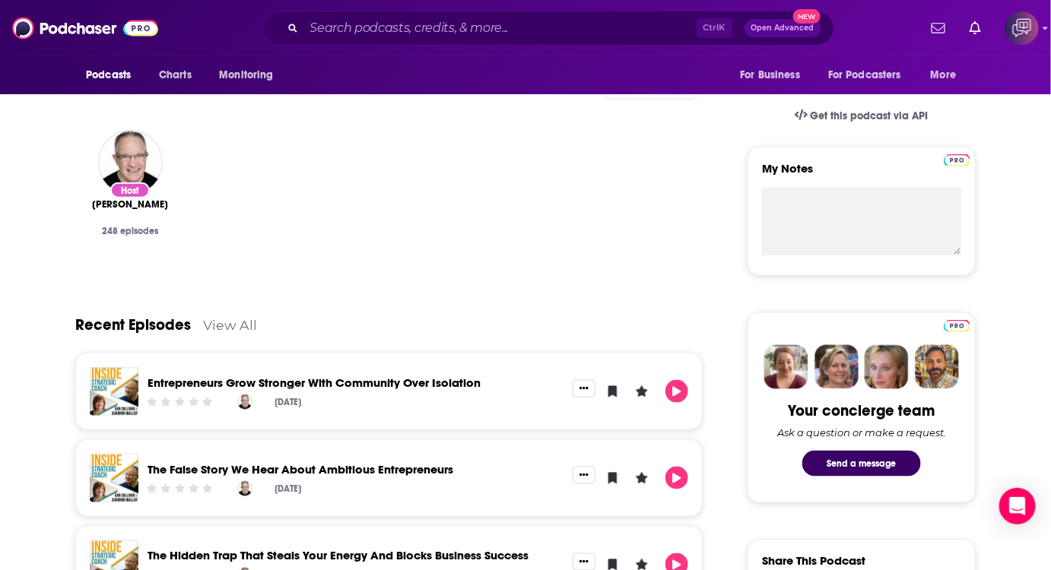
scroll to position [345, 0]
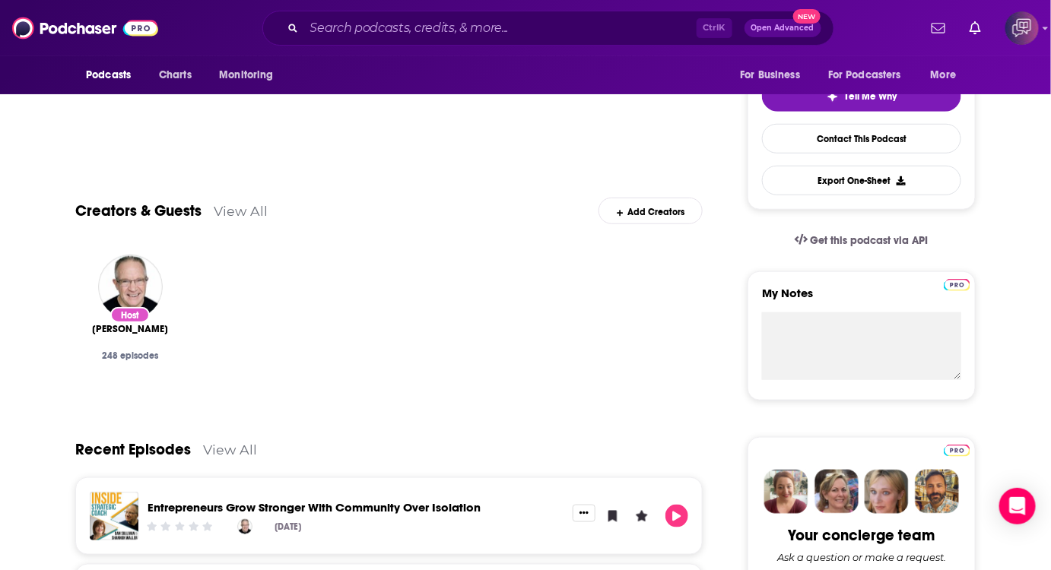
click at [255, 449] on div "Recent Episodes View All" at bounding box center [388, 441] width 627 height 74
click at [249, 455] on link "View All" at bounding box center [230, 450] width 54 height 16
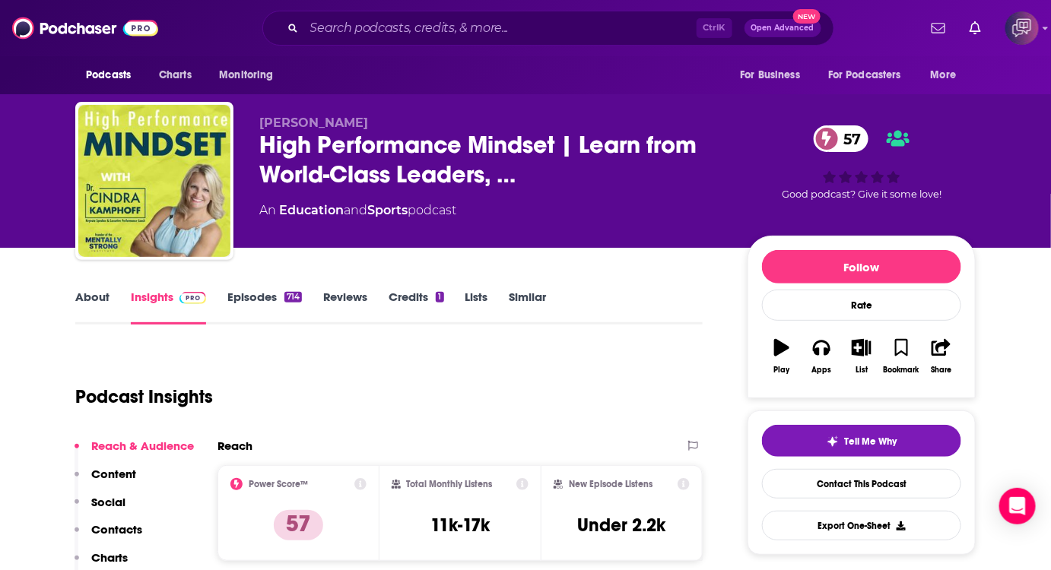
click at [79, 304] on link "About" at bounding box center [92, 307] width 34 height 35
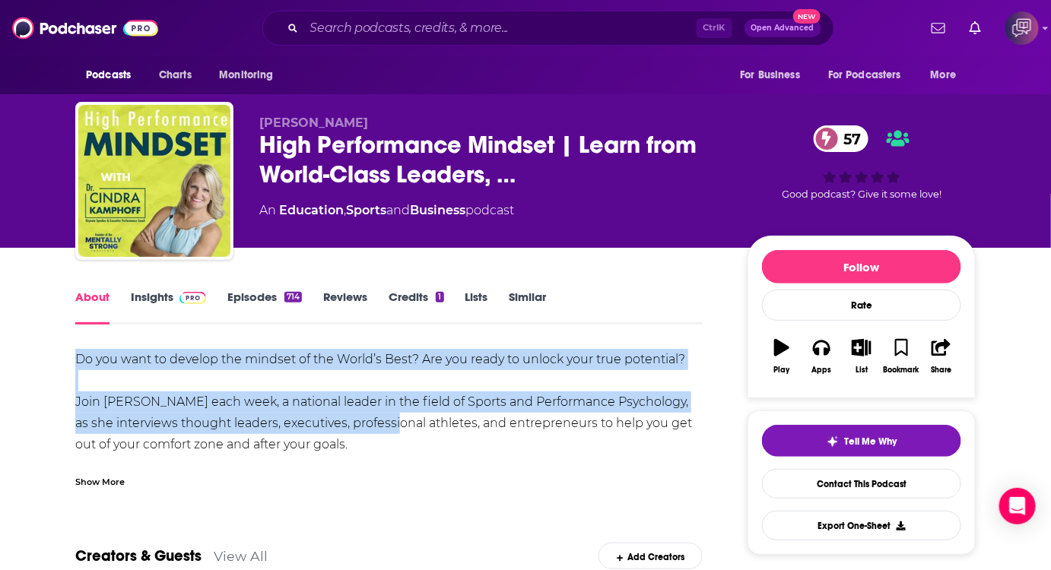
drag, startPoint x: 52, startPoint y: 349, endPoint x: 432, endPoint y: 426, distance: 387.9
click at [432, 426] on div "Do you want to develop the mindset of the World’s Best? Are you ready to unlock…" at bounding box center [388, 466] width 627 height 234
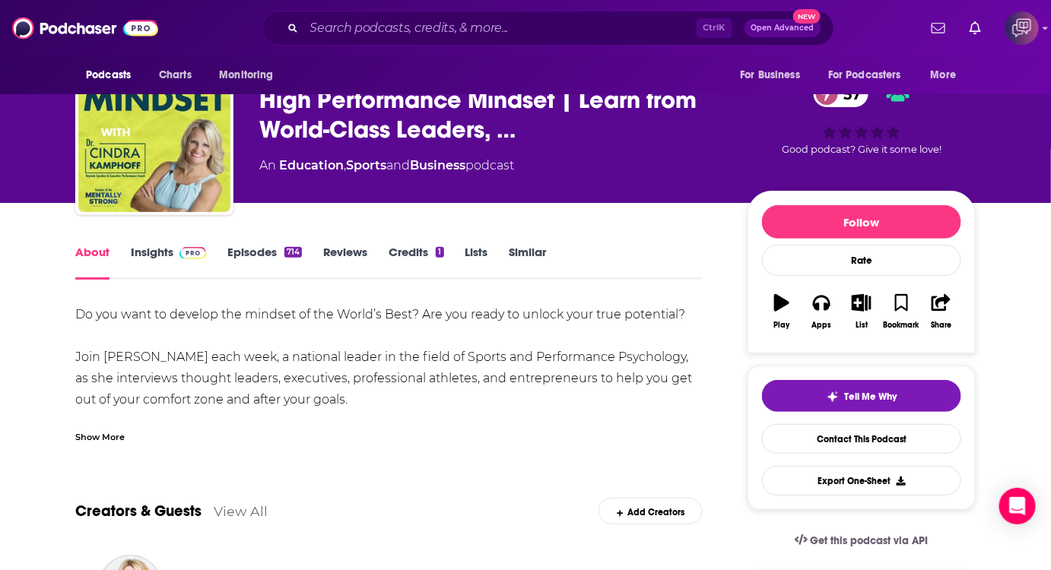
scroll to position [68, 0]
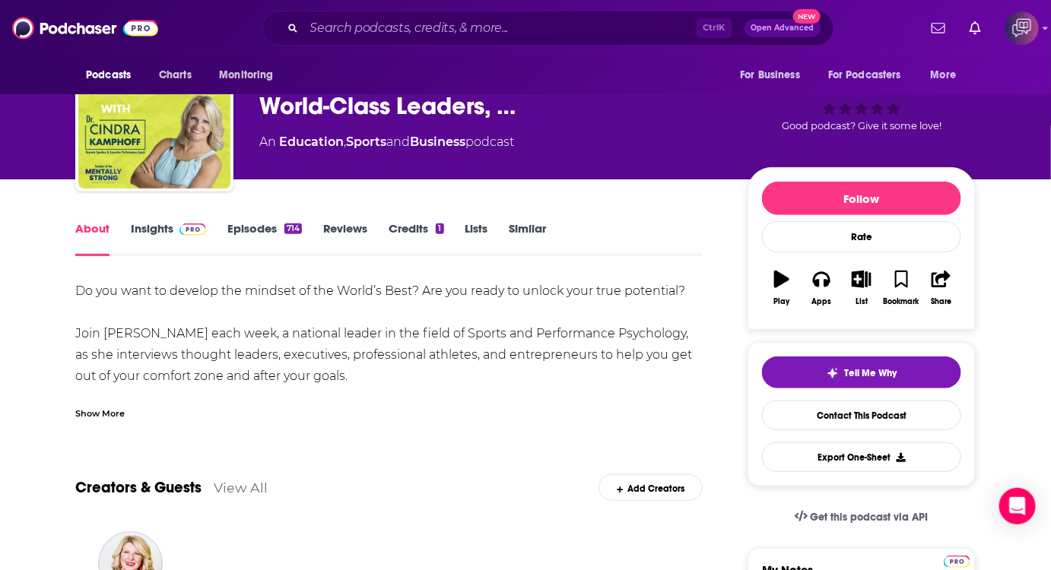
click at [102, 414] on div "Show More" at bounding box center [99, 412] width 49 height 14
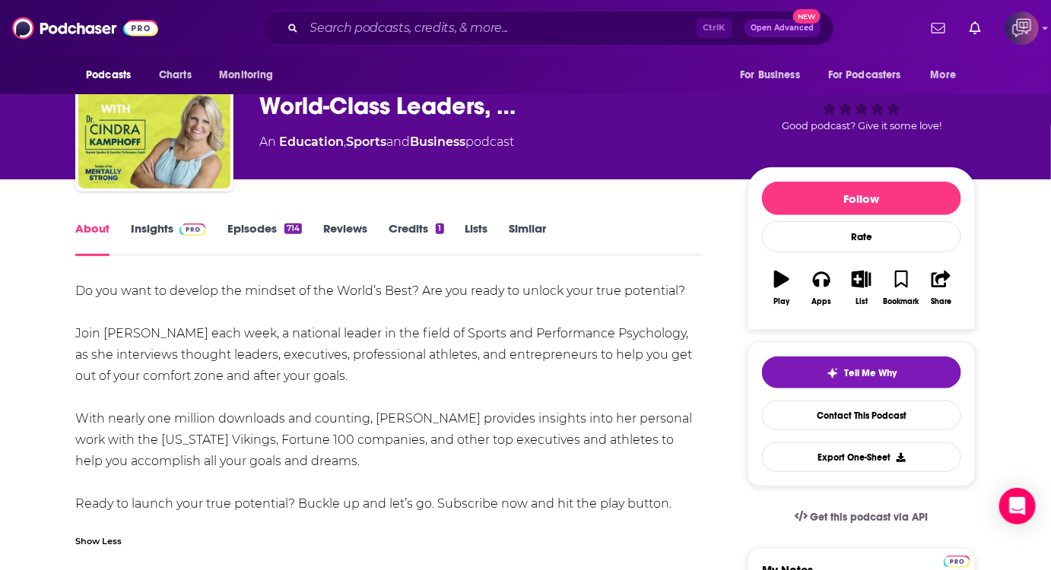
drag, startPoint x: 34, startPoint y: 332, endPoint x: 713, endPoint y: 503, distance: 700.2
click at [567, 469] on div "Do you want to develop the mindset of the World’s Best? Are you ready to unlock…" at bounding box center [388, 398] width 627 height 234
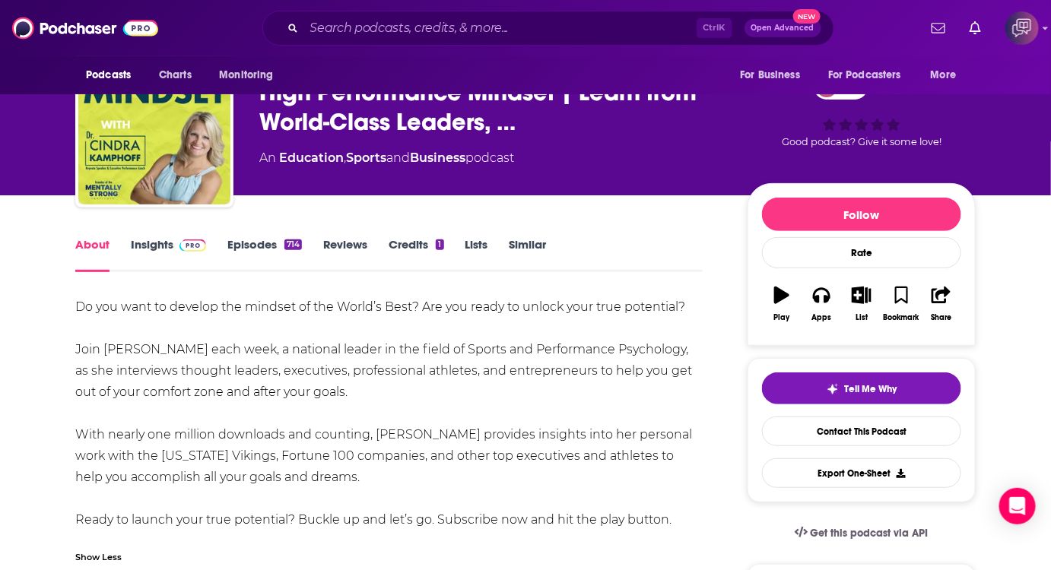
scroll to position [0, 0]
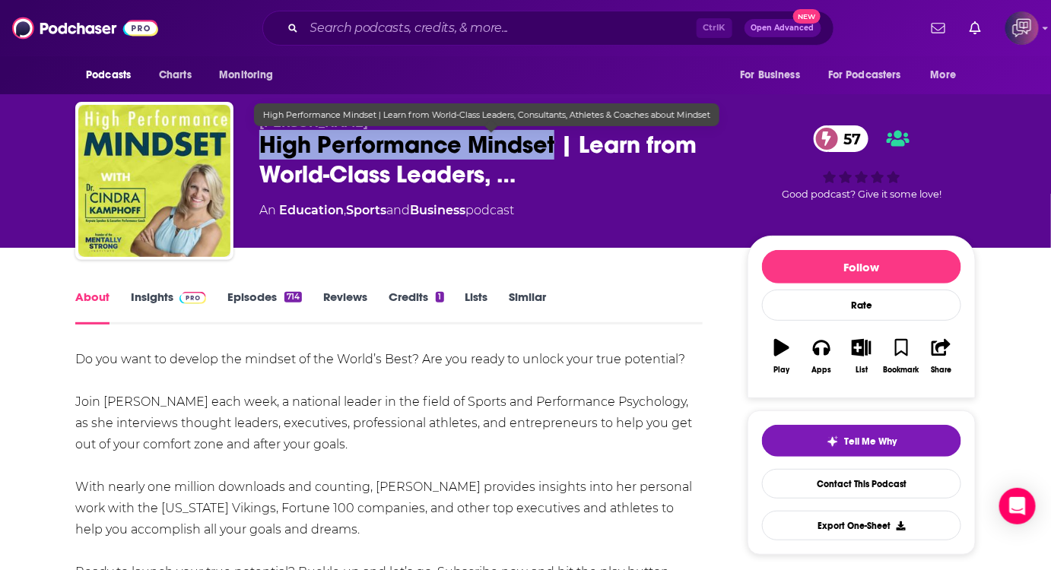
drag, startPoint x: 257, startPoint y: 135, endPoint x: 555, endPoint y: 140, distance: 298.1
click at [555, 140] on div "Dr. Cindra Kamphoff High Performance Mindset | Learn from World-Class Leaders, …" at bounding box center [525, 184] width 900 height 164
copy h1 "High Performance Mindset"
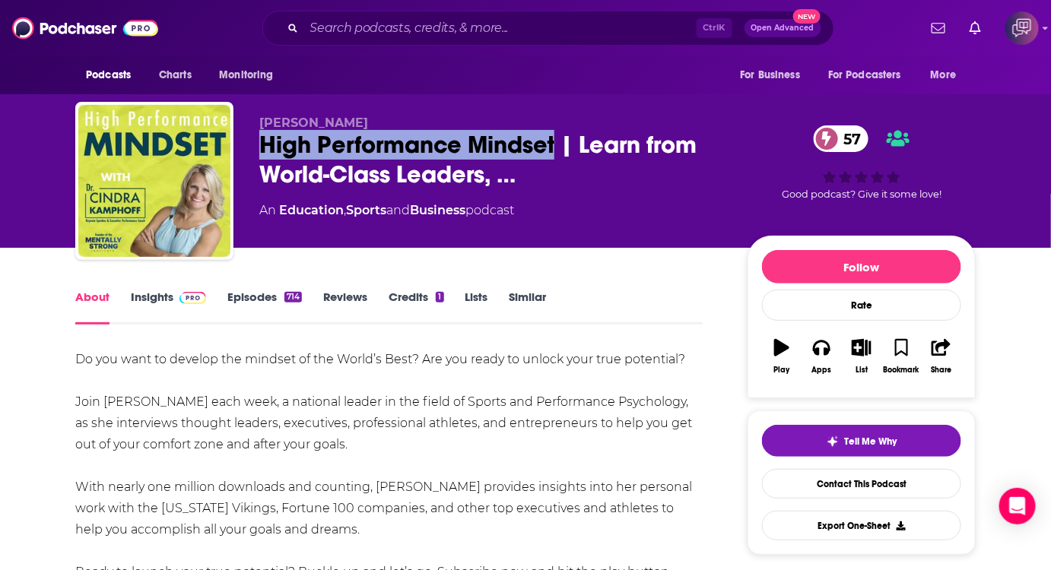
click at [174, 307] on link "Insights" at bounding box center [168, 307] width 75 height 35
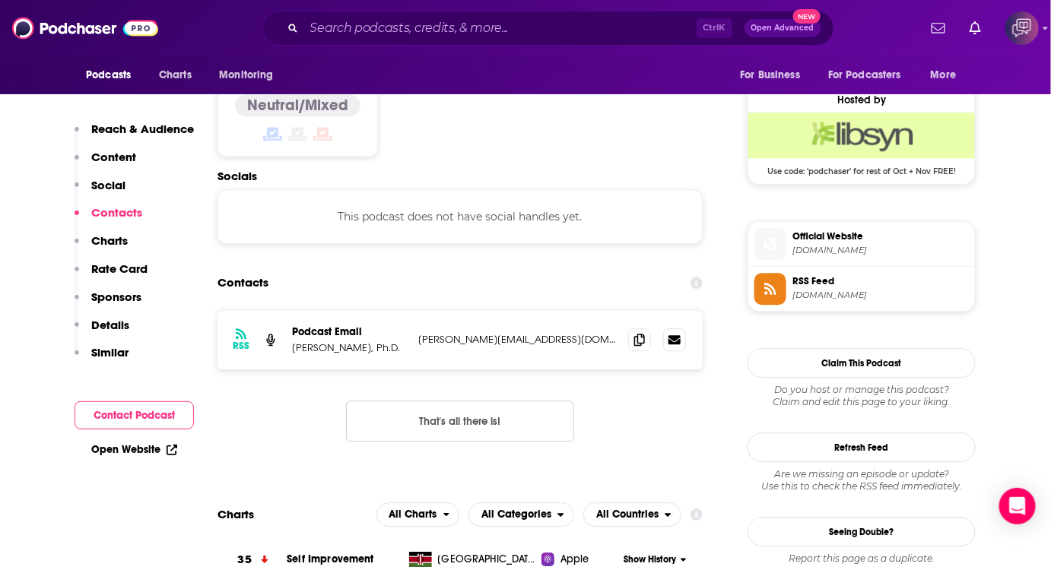
scroll to position [1175, 0]
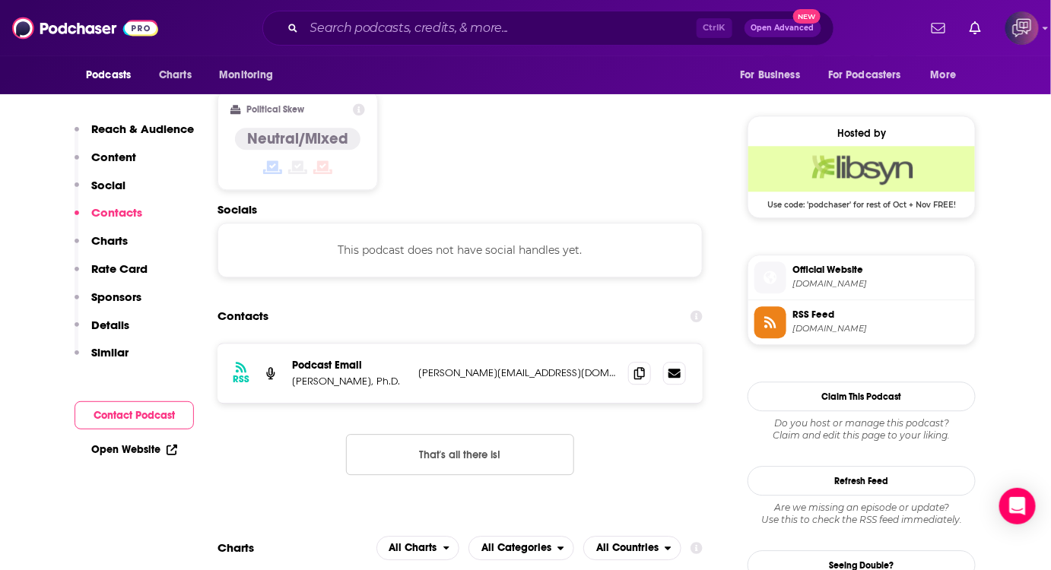
click at [300, 375] on p "Cindra Kamphoff, Ph.D." at bounding box center [349, 381] width 114 height 13
copy p "Cindra"
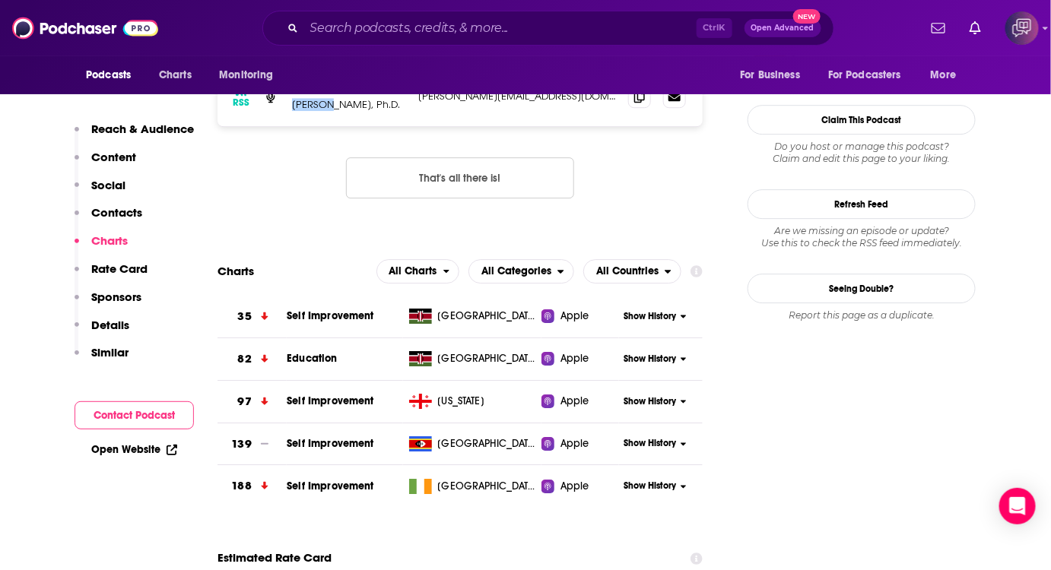
scroll to position [1244, 0]
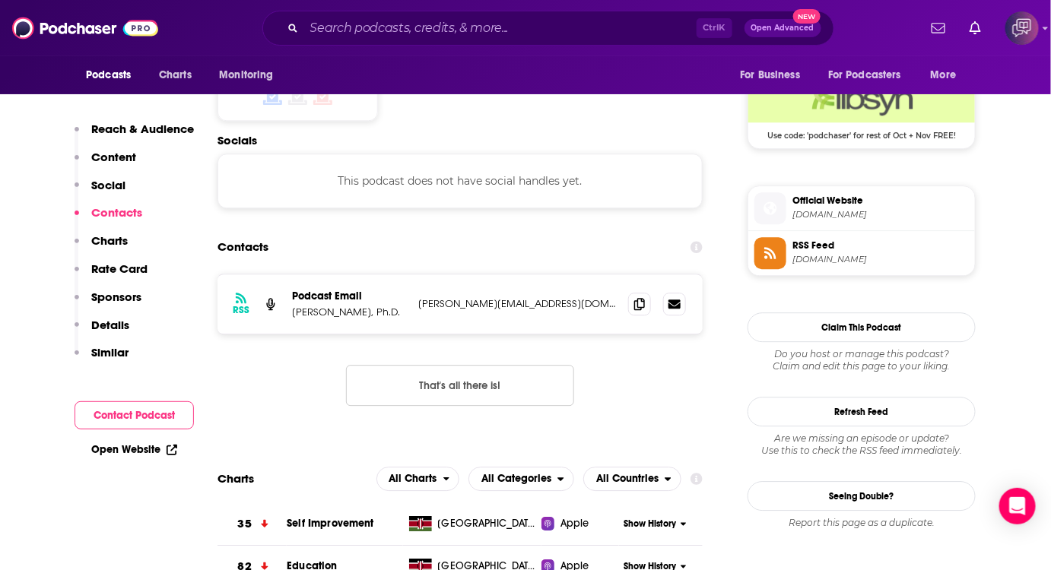
click at [350, 306] on p "Cindra Kamphoff, Ph.D." at bounding box center [349, 312] width 114 height 13
copy p "Kamphoff"
click at [642, 297] on icon at bounding box center [639, 303] width 11 height 12
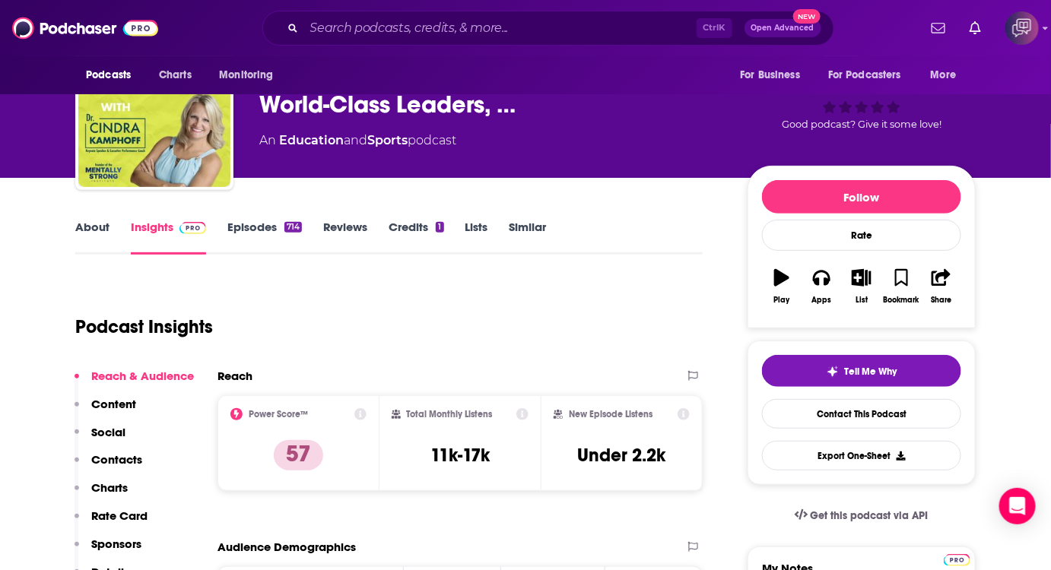
scroll to position [0, 0]
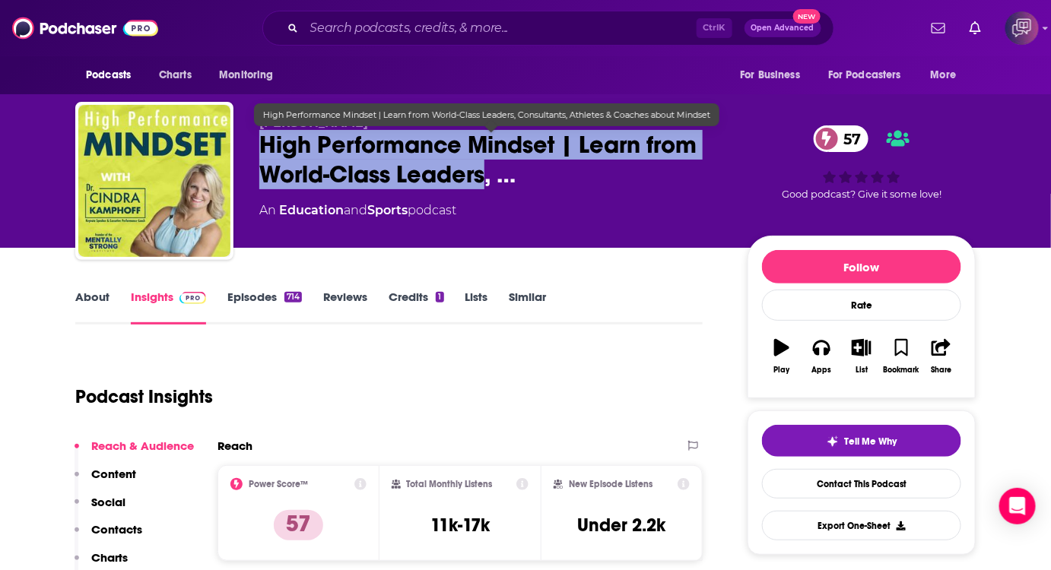
drag, startPoint x: 262, startPoint y: 152, endPoint x: 483, endPoint y: 173, distance: 221.5
click at [483, 173] on span "High Performance Mindset | Learn from World-Class Leaders, …" at bounding box center [491, 159] width 464 height 59
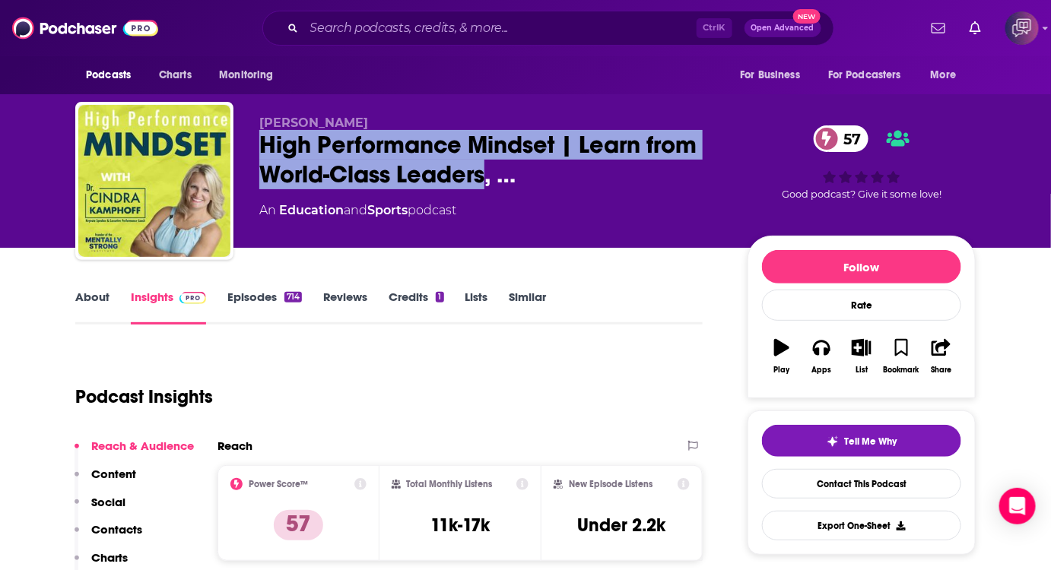
copy h2 "High Performance Mindset | Learn from World-Class Leaders"
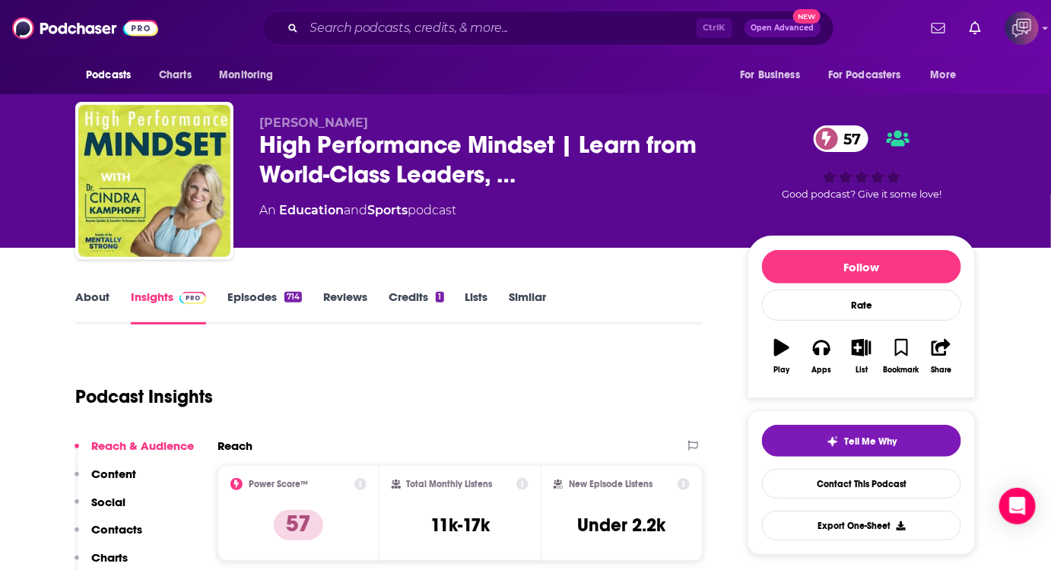
click at [79, 303] on link "About" at bounding box center [92, 307] width 34 height 35
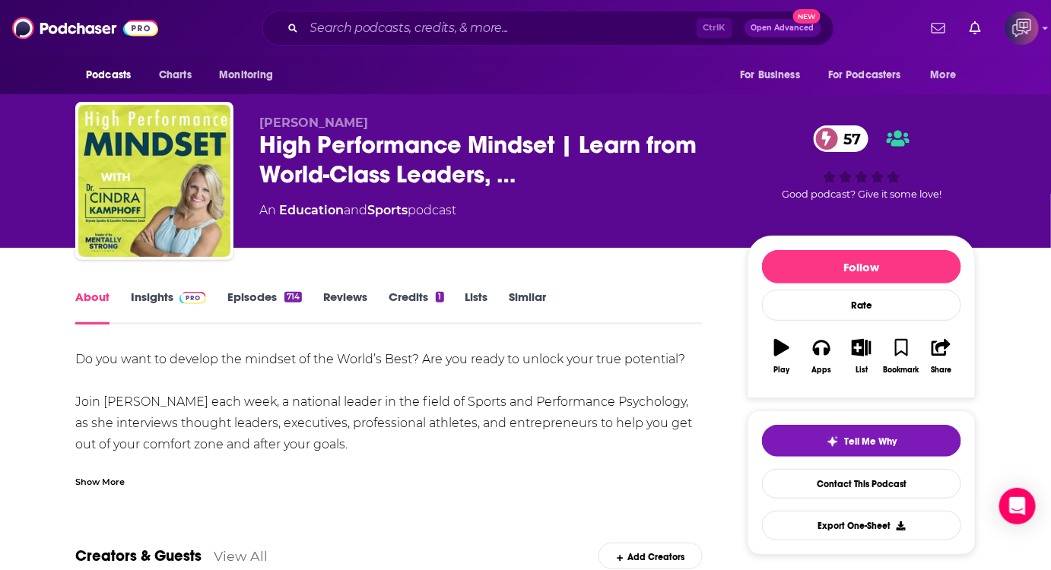
click at [103, 487] on div "Show More" at bounding box center [99, 481] width 49 height 14
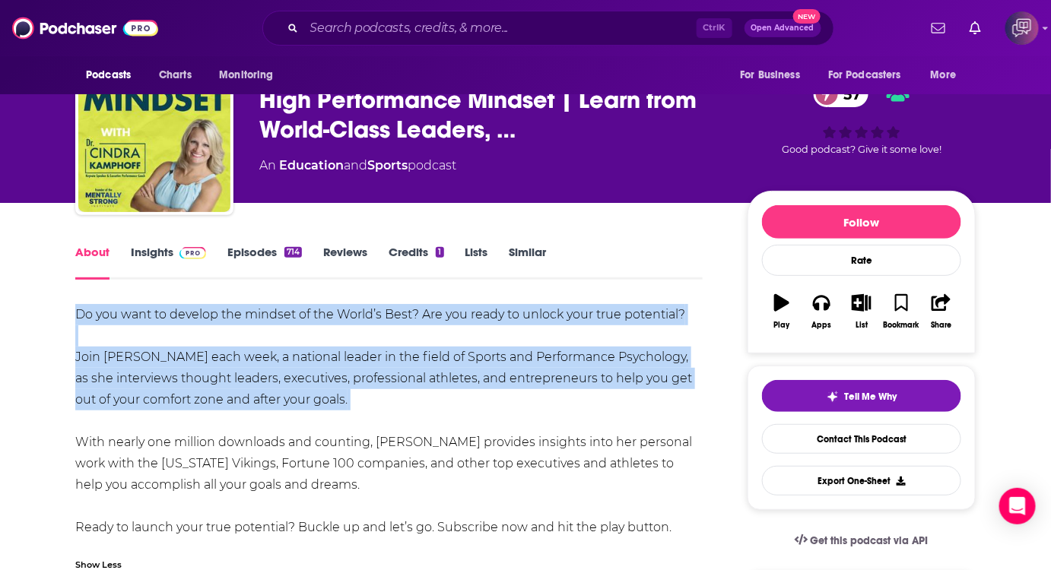
scroll to position [68, 0]
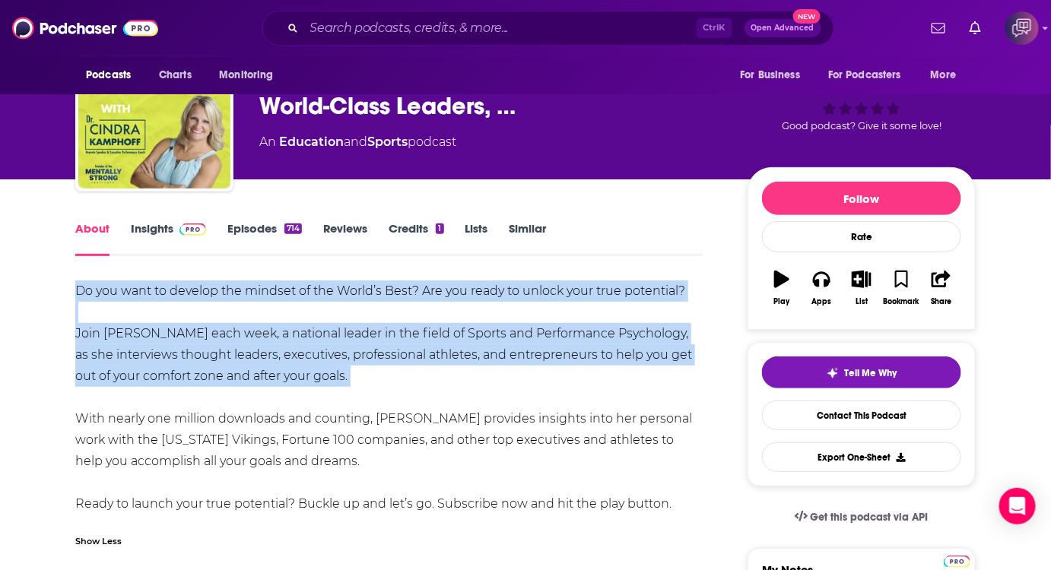
drag, startPoint x: 64, startPoint y: 354, endPoint x: 674, endPoint y: 509, distance: 629.2
copy div "Do you want to develop the mindset of the World’s Best? Are you ready to unlock…"
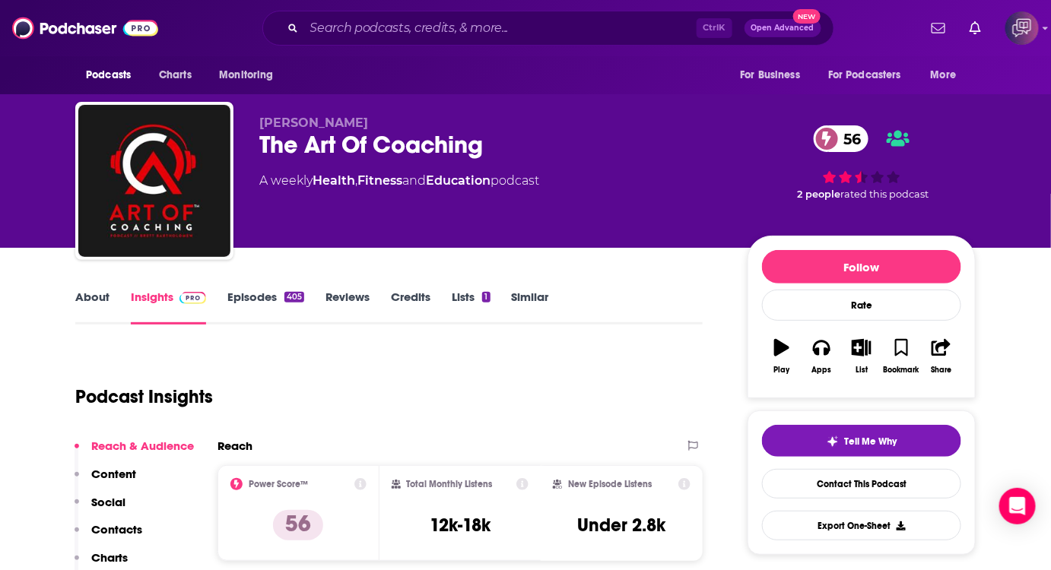
click at [104, 301] on link "About" at bounding box center [92, 307] width 34 height 35
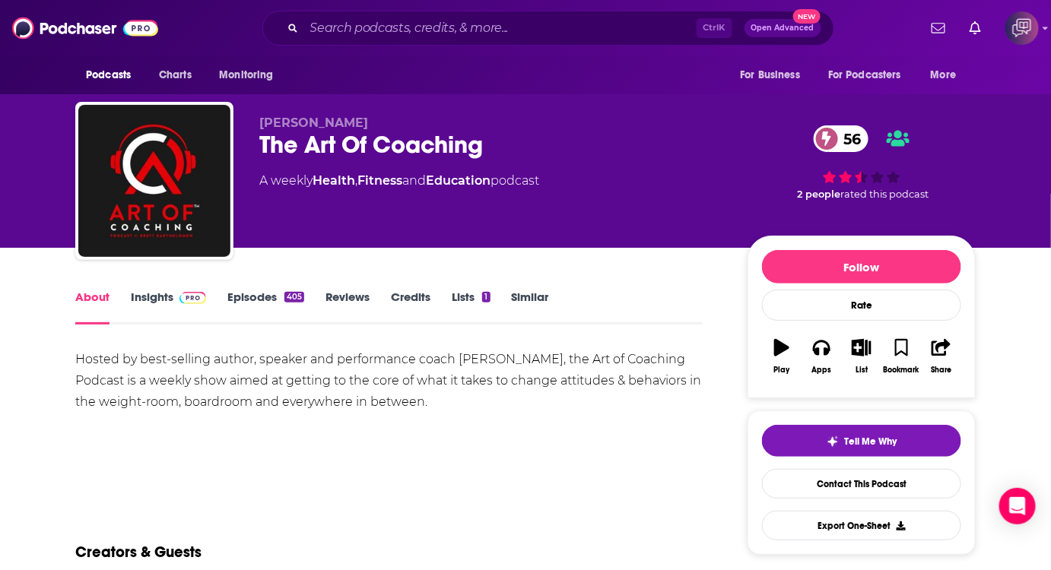
click at [253, 301] on link "Episodes 405" at bounding box center [265, 307] width 77 height 35
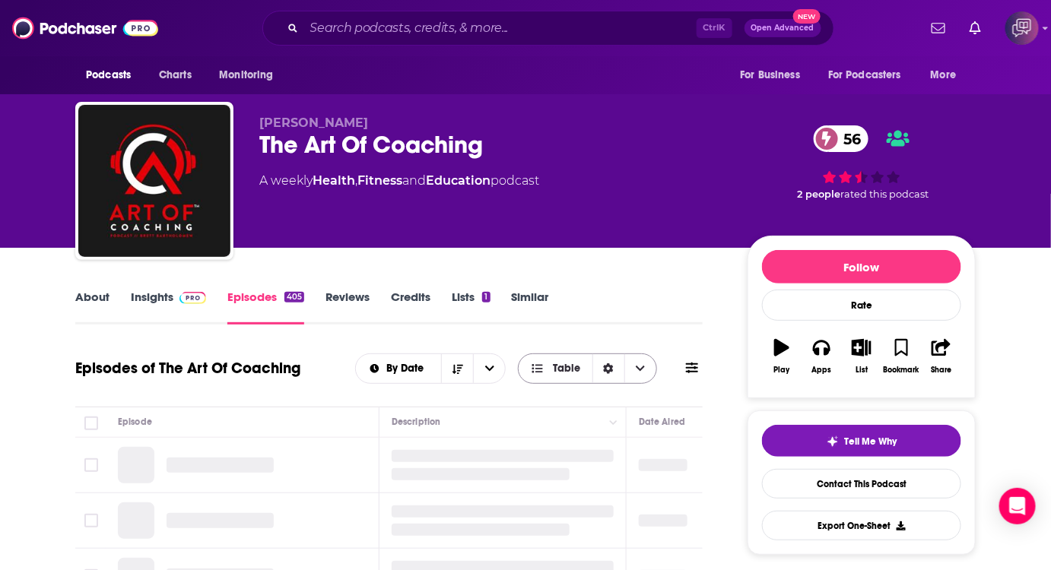
scroll to position [138, 0]
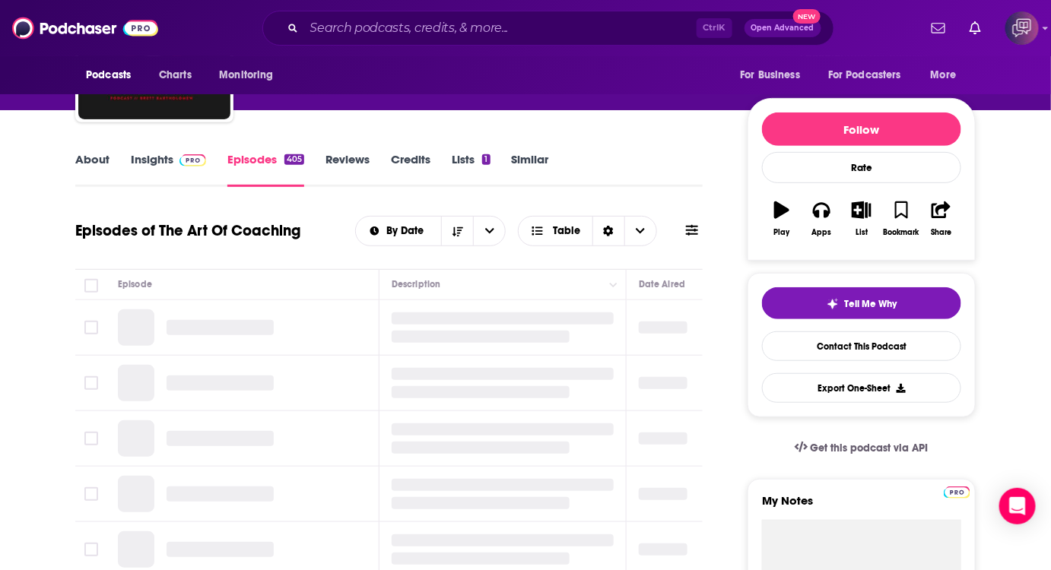
click at [170, 169] on link "Insights" at bounding box center [168, 169] width 75 height 35
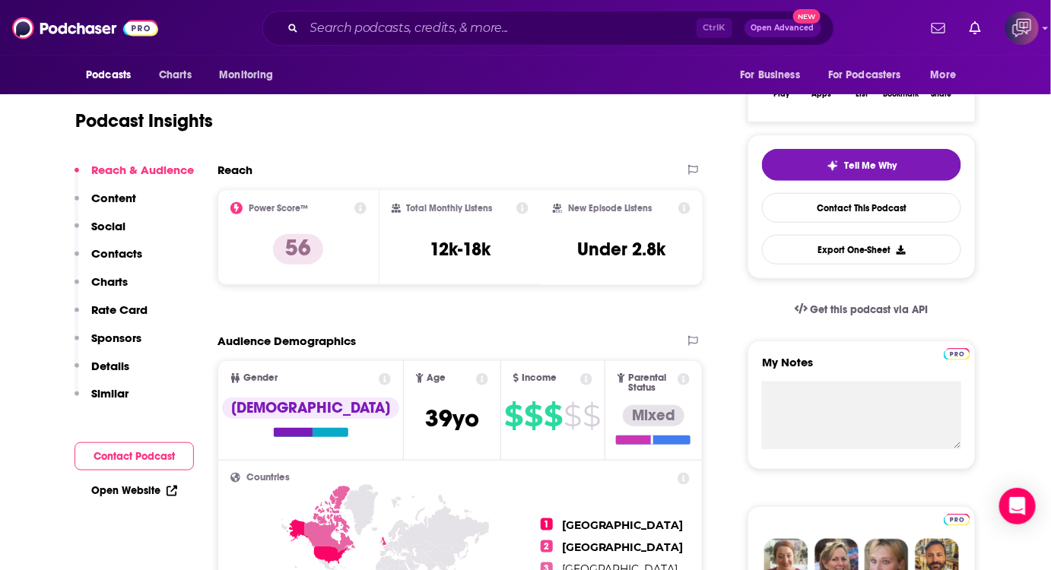
scroll to position [68, 0]
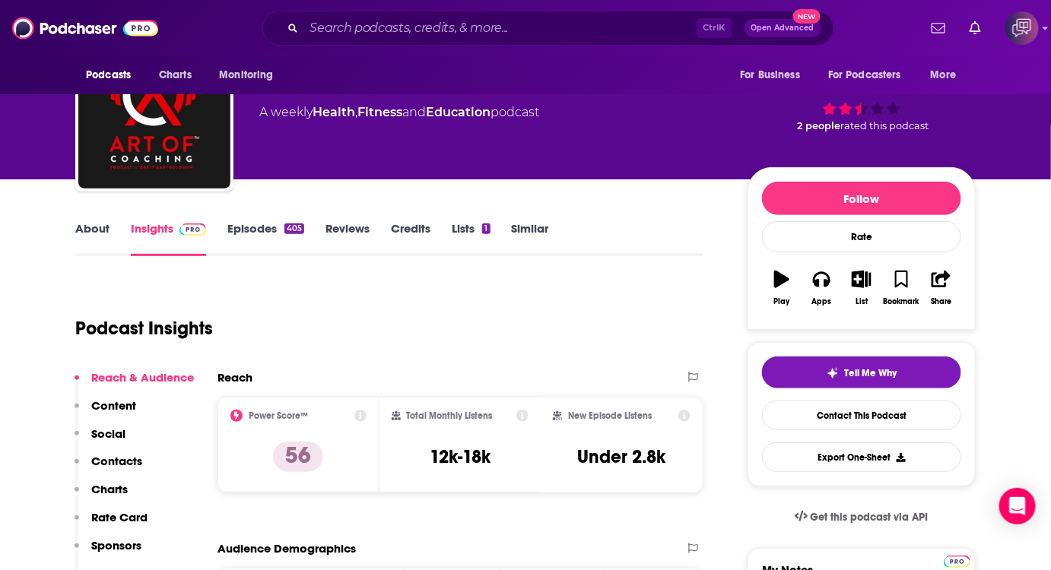
click at [88, 232] on link "About" at bounding box center [92, 238] width 34 height 35
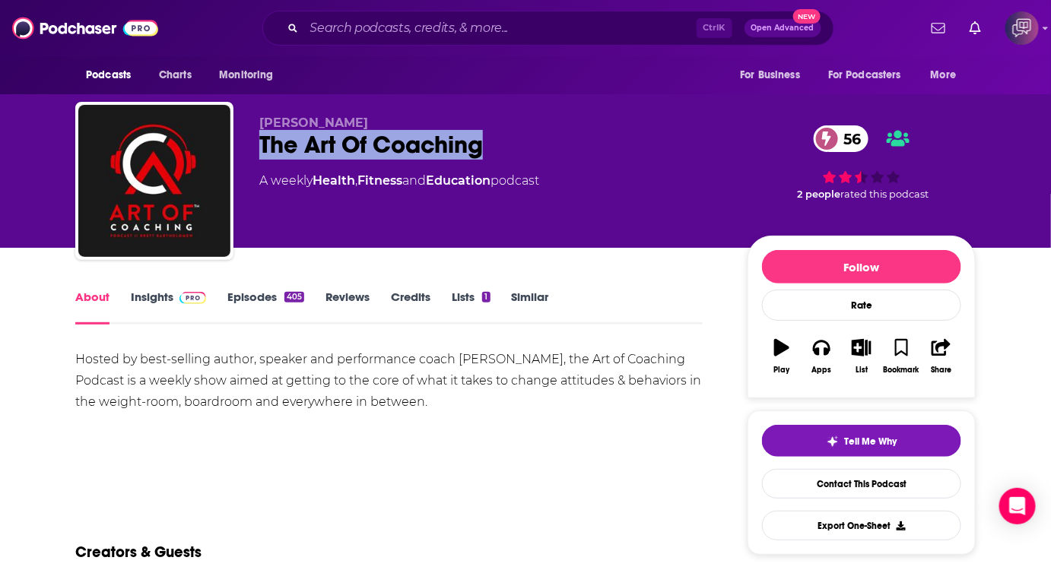
drag, startPoint x: 260, startPoint y: 138, endPoint x: 513, endPoint y: 138, distance: 253.2
click at [513, 138] on div "The Art Of Coaching 56" at bounding box center [491, 145] width 464 height 30
copy h1 "The Art Of Coaching"
drag, startPoint x: 70, startPoint y: 357, endPoint x: 496, endPoint y: 401, distance: 428.1
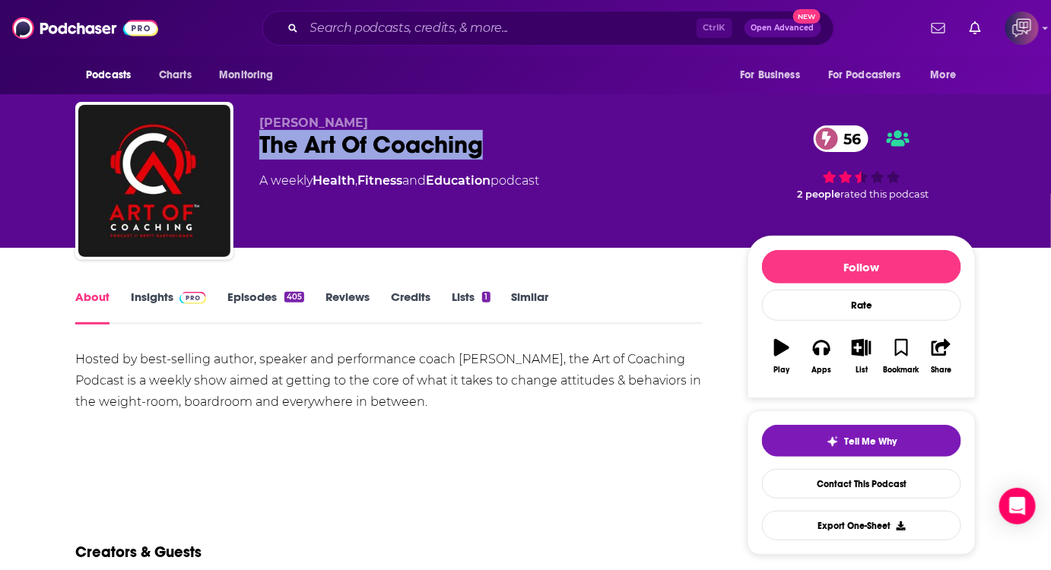
copy div "Hosted by best-selling author, speaker and performance coach Brett Bartholomew,…"
click at [196, 385] on div "Hosted by best-selling author, speaker and performance coach Brett Bartholomew,…" at bounding box center [388, 381] width 627 height 64
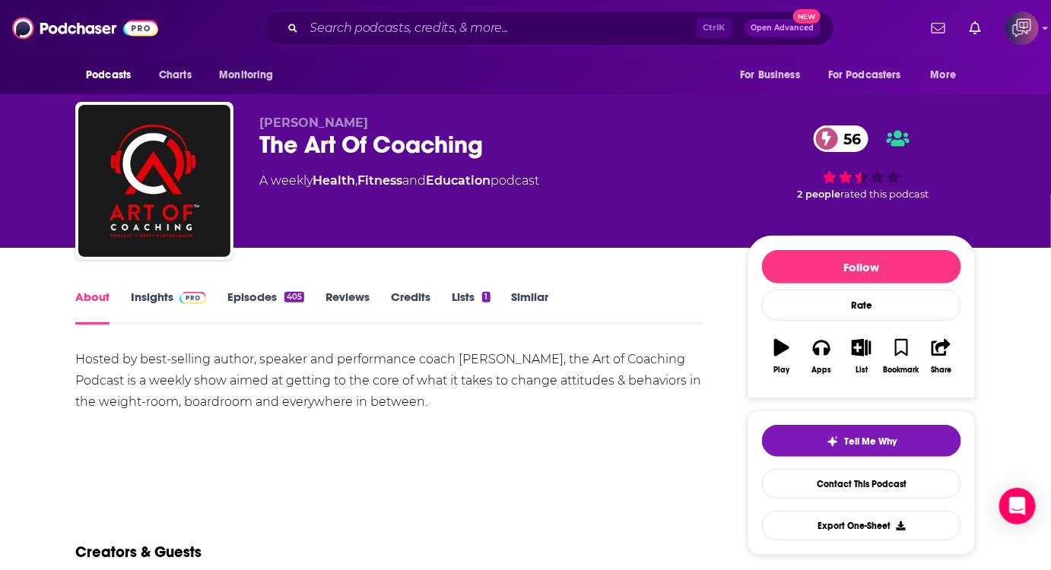
click at [155, 300] on link "Insights" at bounding box center [168, 307] width 75 height 35
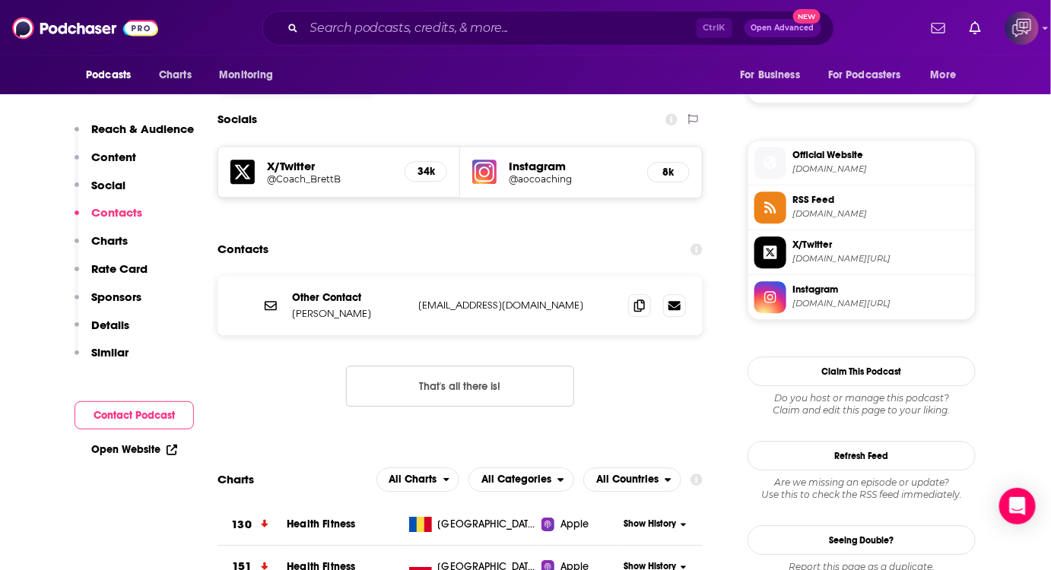
scroll to position [1244, 0]
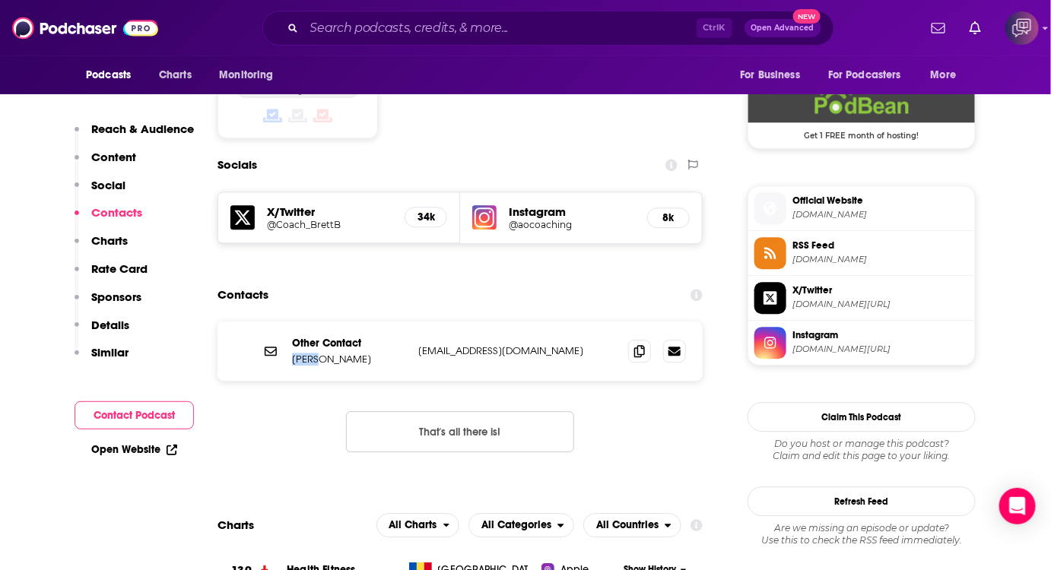
drag, startPoint x: 290, startPoint y: 298, endPoint x: 314, endPoint y: 300, distance: 23.7
click at [313, 322] on div "Other Contact Brett Bartholomew info@artofcoaching.com info@artofcoaching.com" at bounding box center [459, 351] width 485 height 59
copy p "Brett"
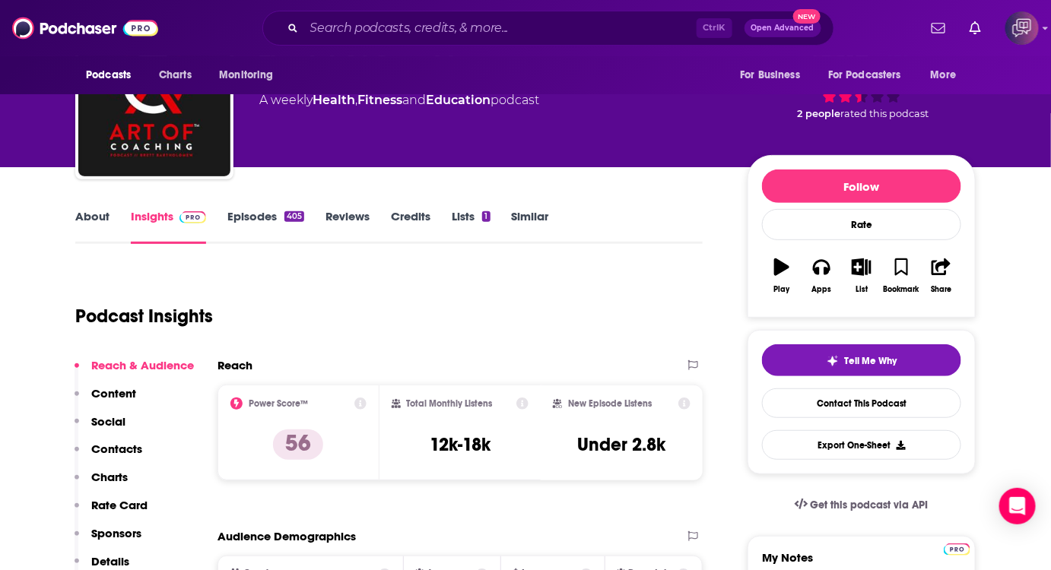
scroll to position [0, 0]
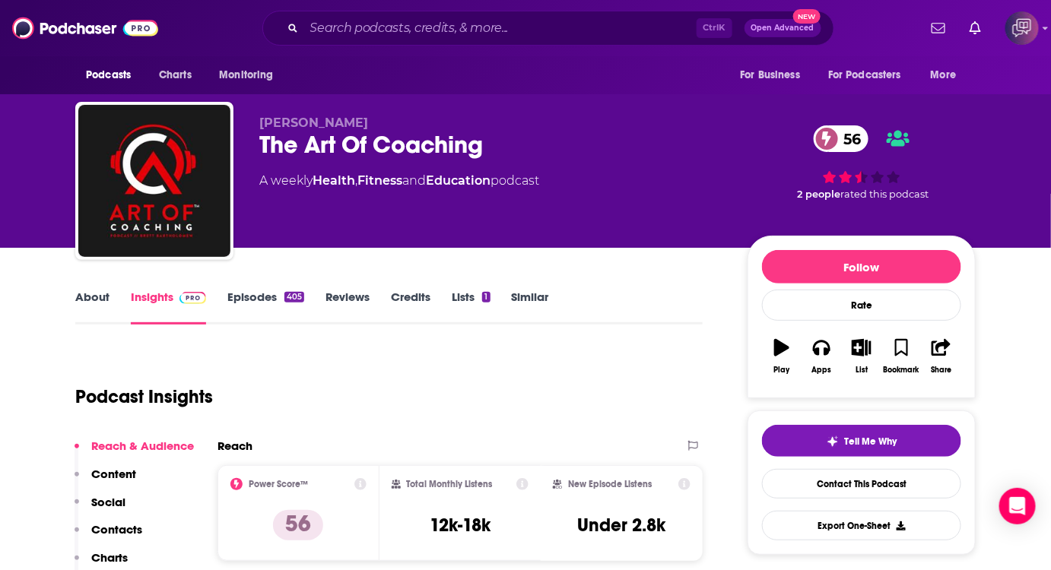
click at [349, 122] on span "Brett Bartholomew" at bounding box center [313, 123] width 109 height 14
copy span "Bartholomew"
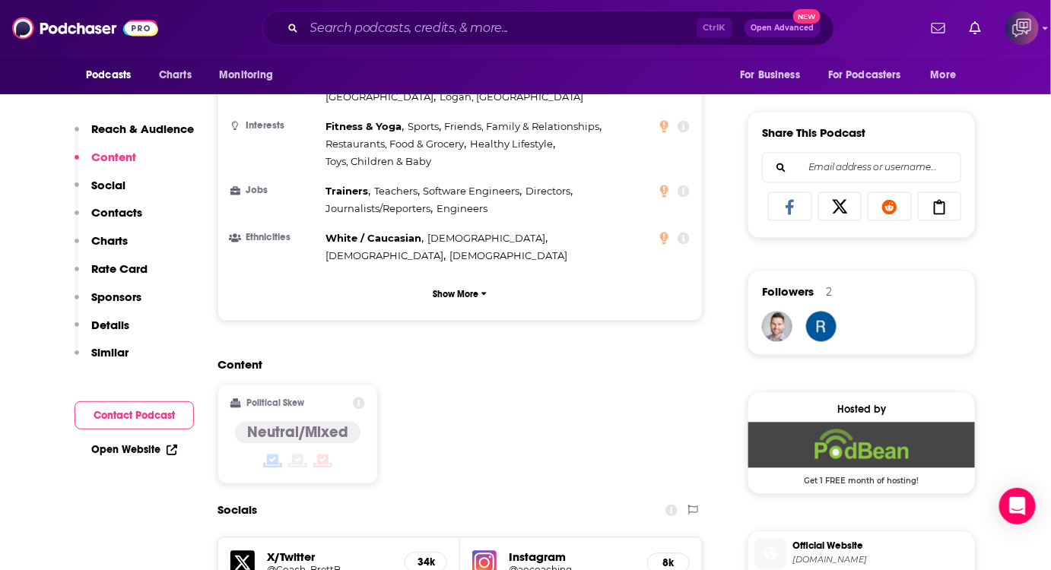
scroll to position [1175, 0]
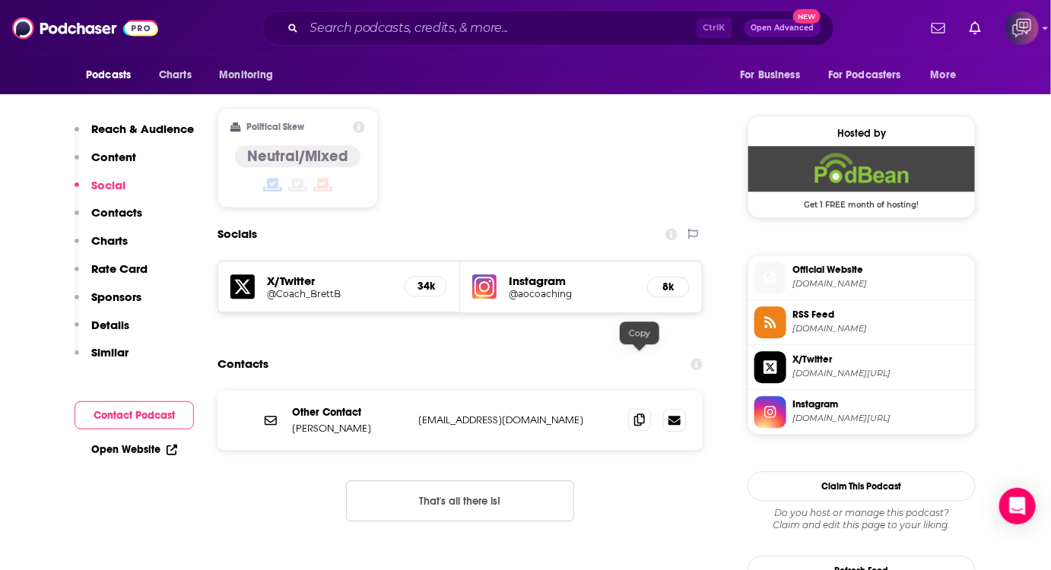
drag, startPoint x: 637, startPoint y: 360, endPoint x: 638, endPoint y: 351, distance: 9.2
click at [637, 414] on icon at bounding box center [639, 420] width 11 height 12
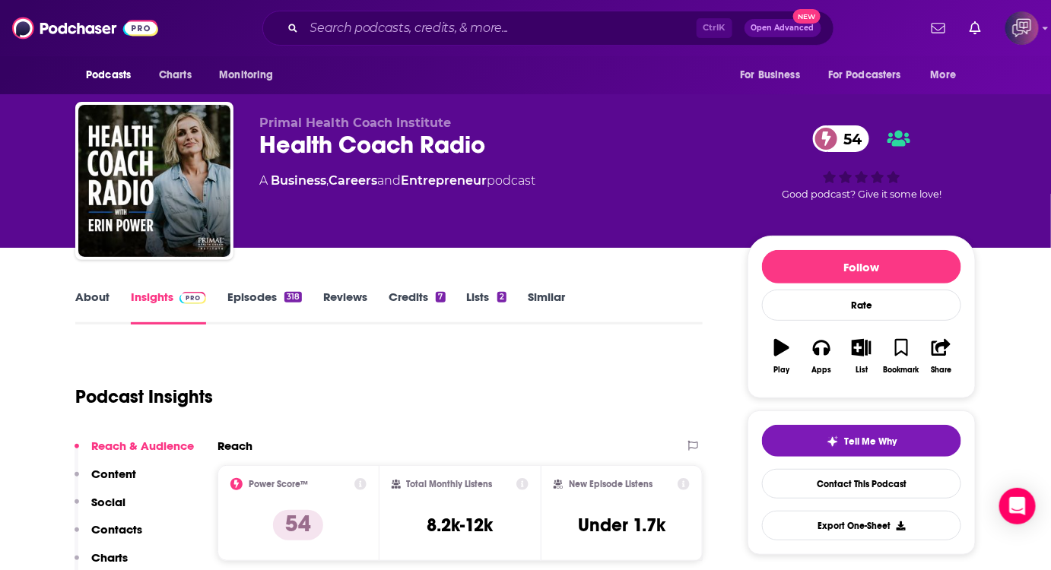
click at [83, 297] on link "About" at bounding box center [92, 307] width 34 height 35
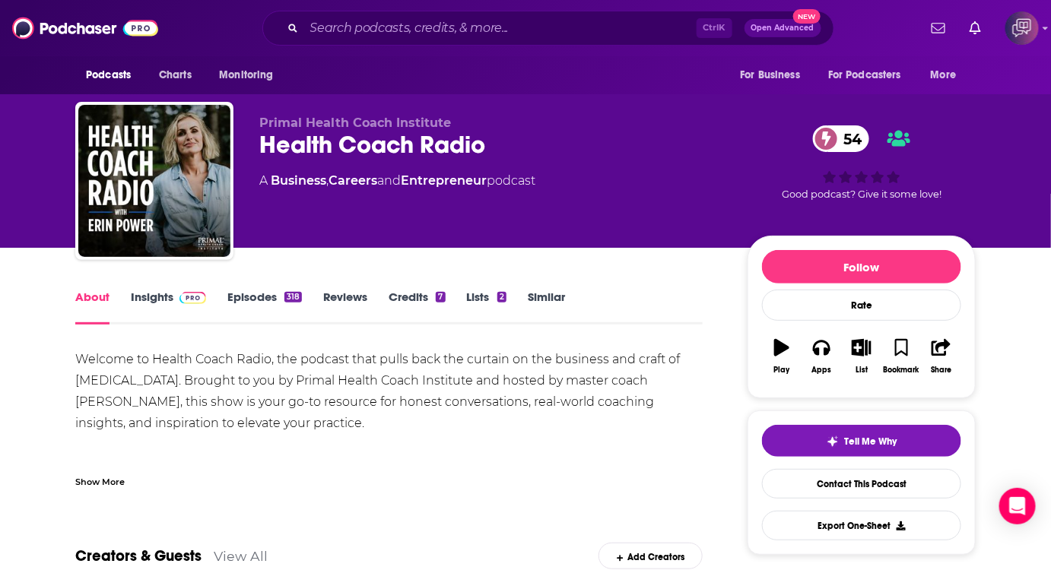
click at [109, 485] on div "Show More" at bounding box center [99, 481] width 49 height 14
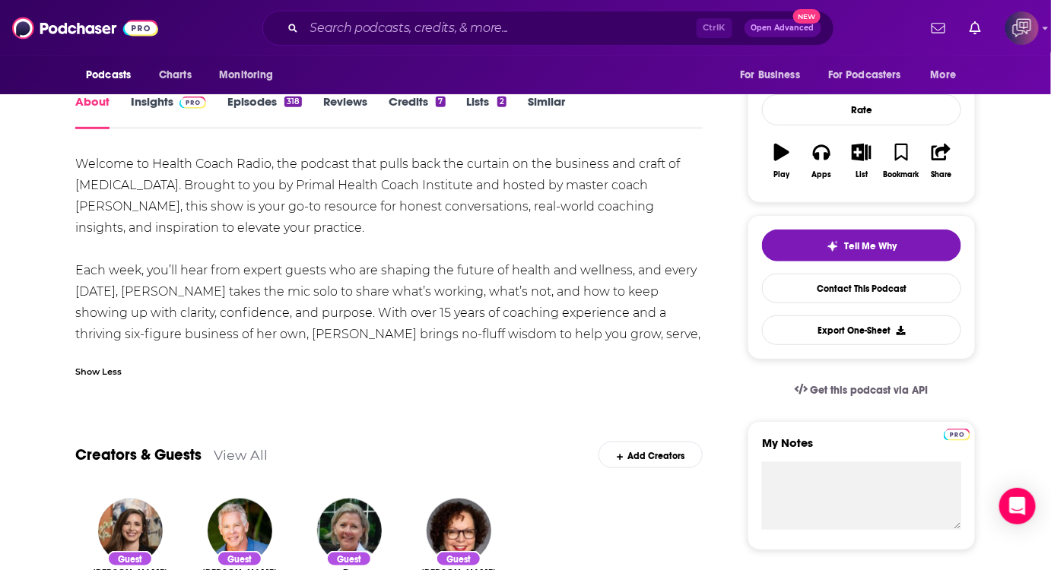
scroll to position [207, 0]
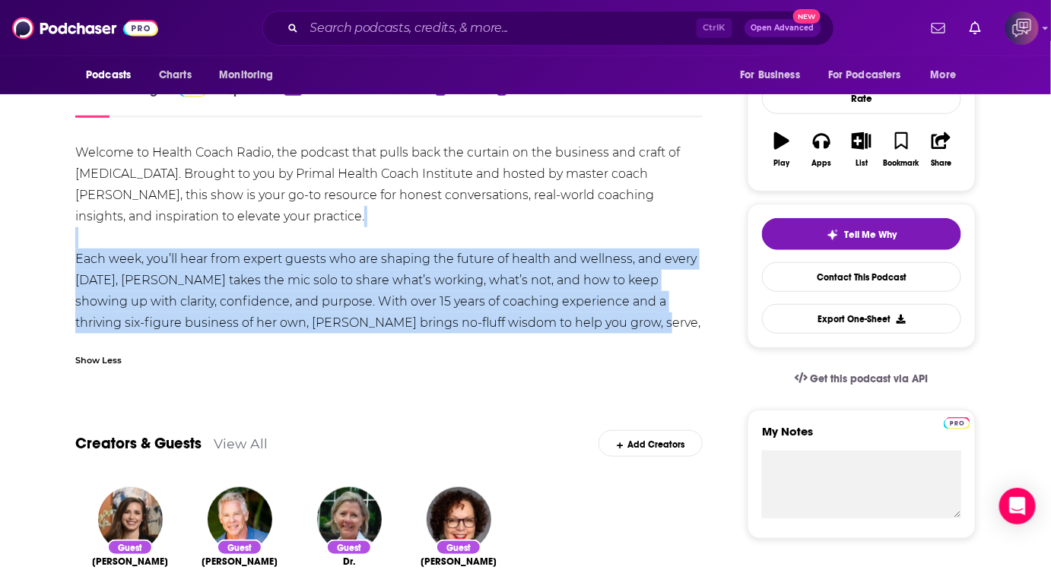
drag, startPoint x: 65, startPoint y: 240, endPoint x: 581, endPoint y: 319, distance: 522.3
click at [581, 319] on div "Welcome to Health Coach Radio, the podcast that pulls back the curtain on the b…" at bounding box center [388, 248] width 627 height 213
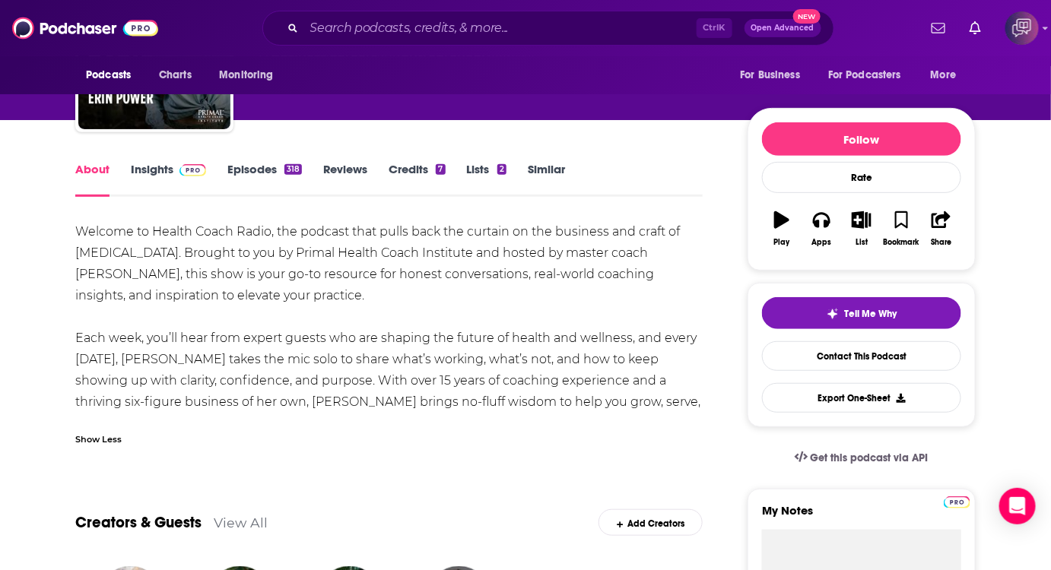
scroll to position [0, 0]
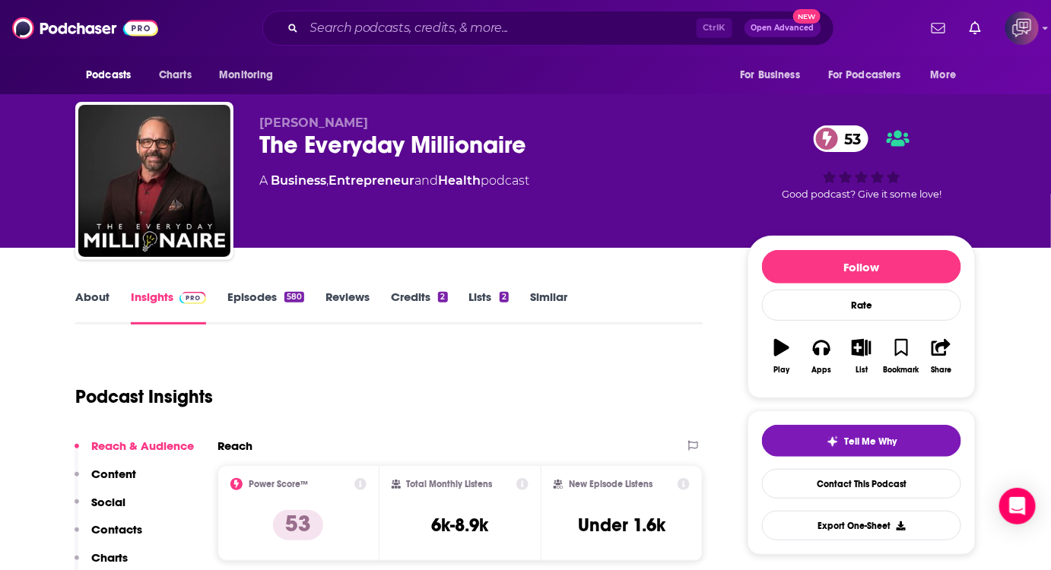
click at [103, 307] on link "About" at bounding box center [92, 307] width 34 height 35
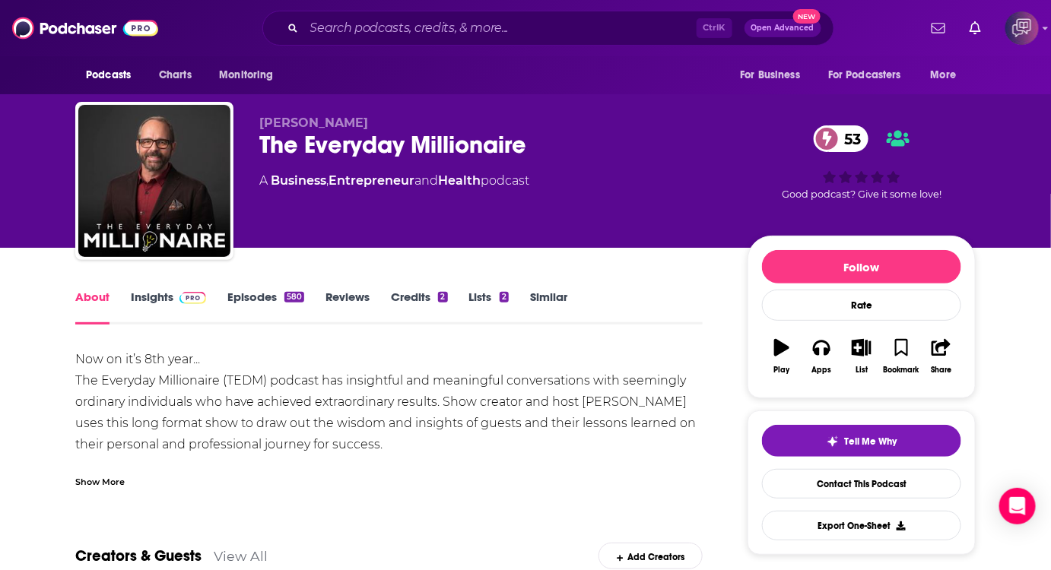
click at [99, 485] on div "Show More" at bounding box center [99, 481] width 49 height 14
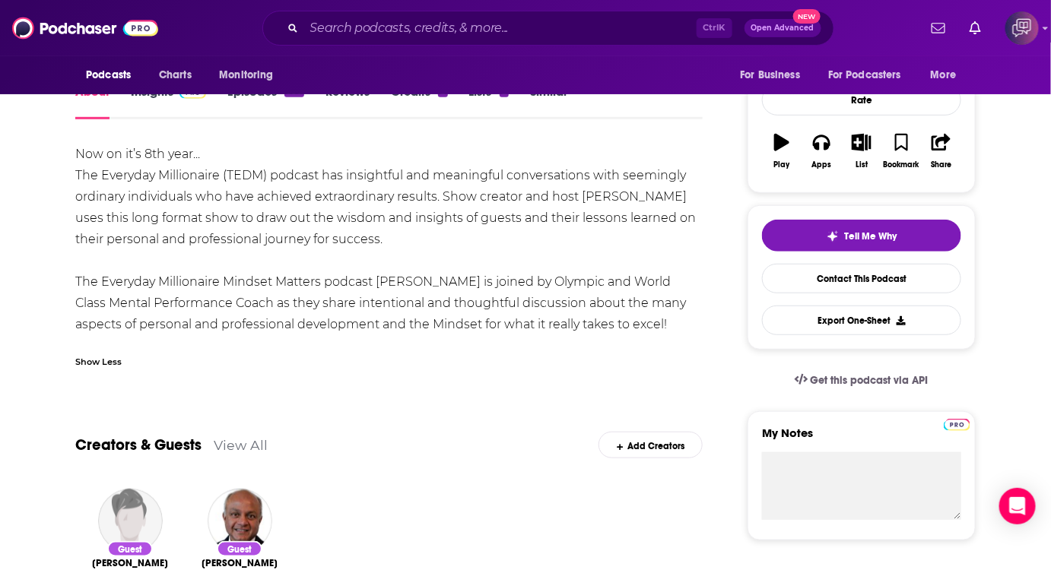
scroll to position [207, 0]
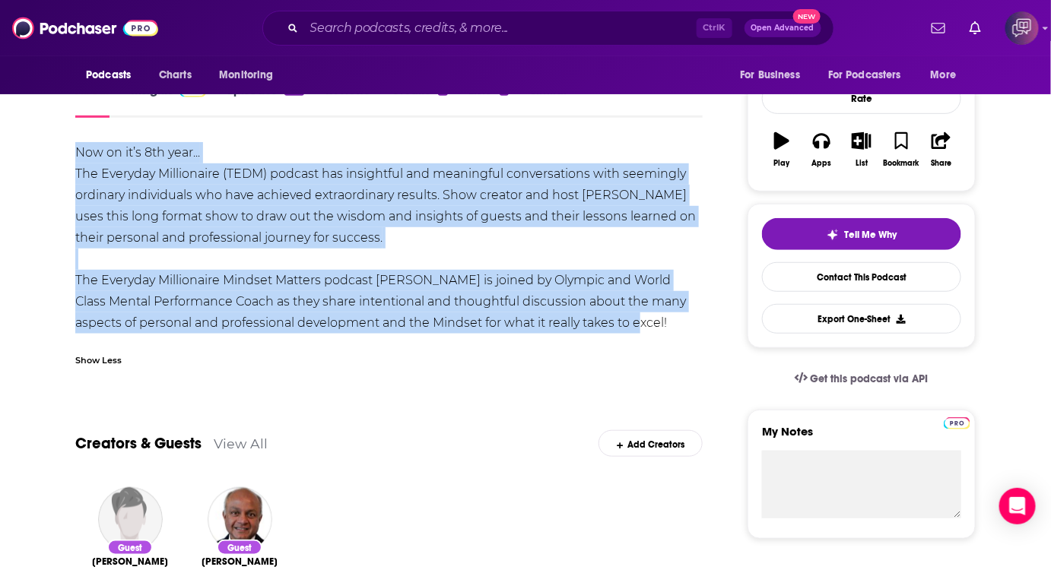
drag, startPoint x: 75, startPoint y: 142, endPoint x: 639, endPoint y: 319, distance: 591.8
click at [639, 319] on div "Now on it’s 8th year... The Everyday Millionaire (TEDM) podcast has insightful …" at bounding box center [388, 238] width 627 height 192
copy div "Now on it’s 8th year... The Everyday Millionaire (TEDM) podcast has insightful …"
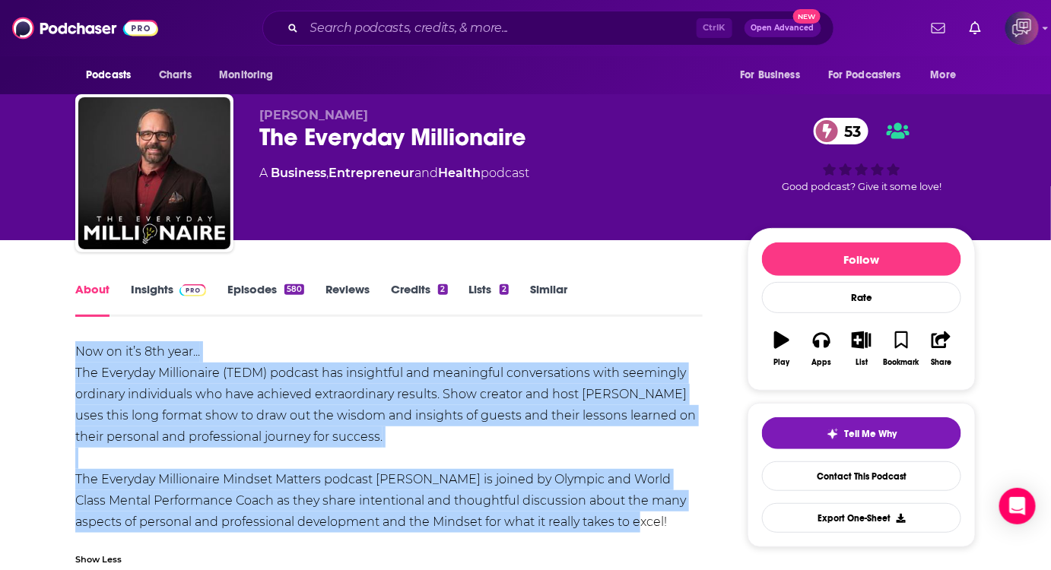
scroll to position [0, 0]
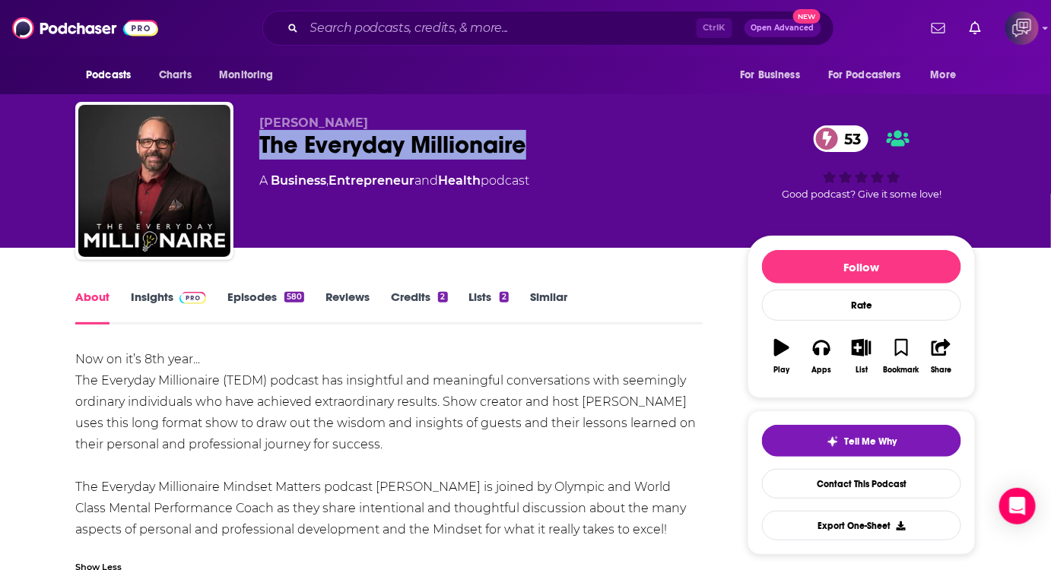
drag, startPoint x: 259, startPoint y: 141, endPoint x: 547, endPoint y: 144, distance: 289.0
click at [547, 144] on div "Patrick Francey The Everyday Millionaire 53 A Business , Entrepreneur and Healt…" at bounding box center [525, 184] width 900 height 164
copy h1 "The Everyday Millionaire"
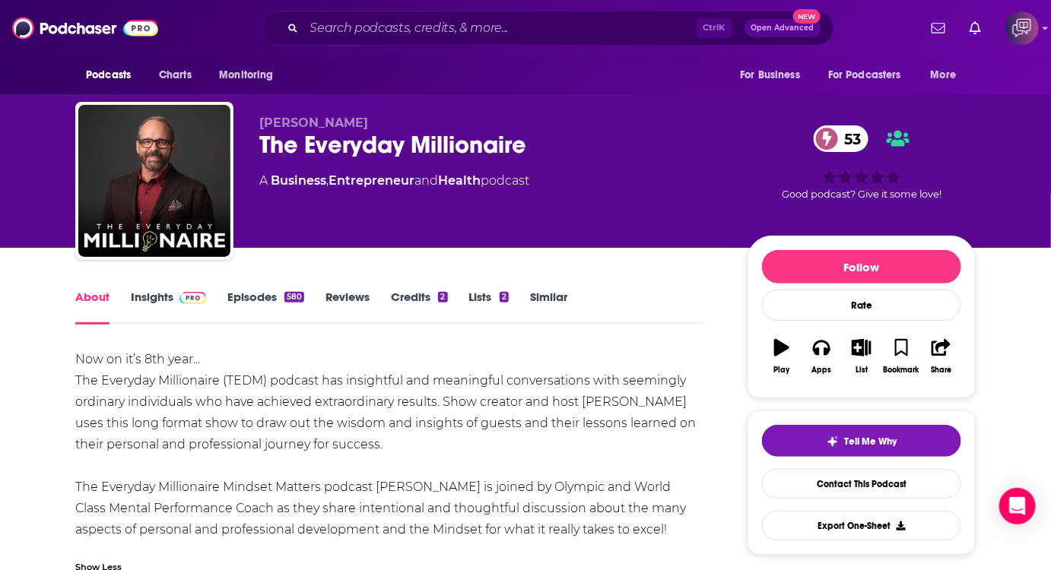
click at [267, 126] on span "Patrick Francey" at bounding box center [313, 123] width 109 height 14
copy span "Patrick"
click at [303, 121] on span "Patrick Francey" at bounding box center [313, 123] width 109 height 14
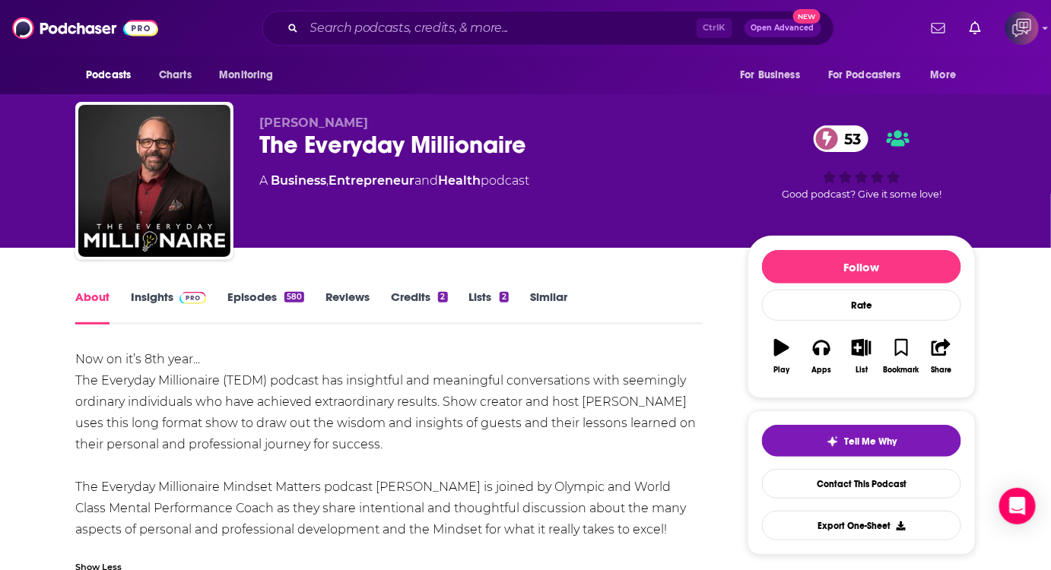
click at [320, 121] on span "Patrick Francey" at bounding box center [313, 123] width 109 height 14
copy span "Francey"
click at [177, 306] on link "Insights" at bounding box center [168, 307] width 75 height 35
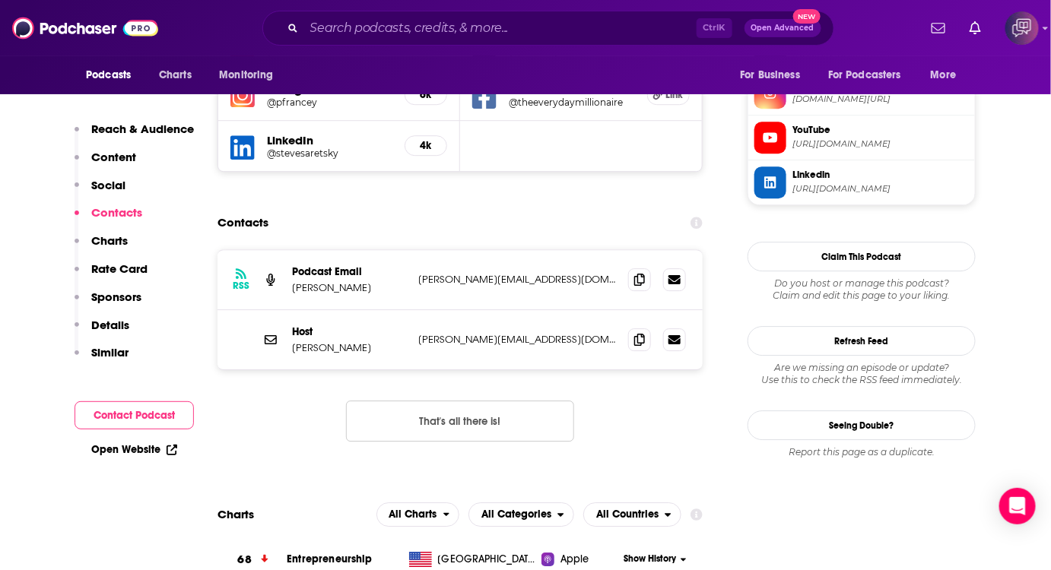
scroll to position [1451, 0]
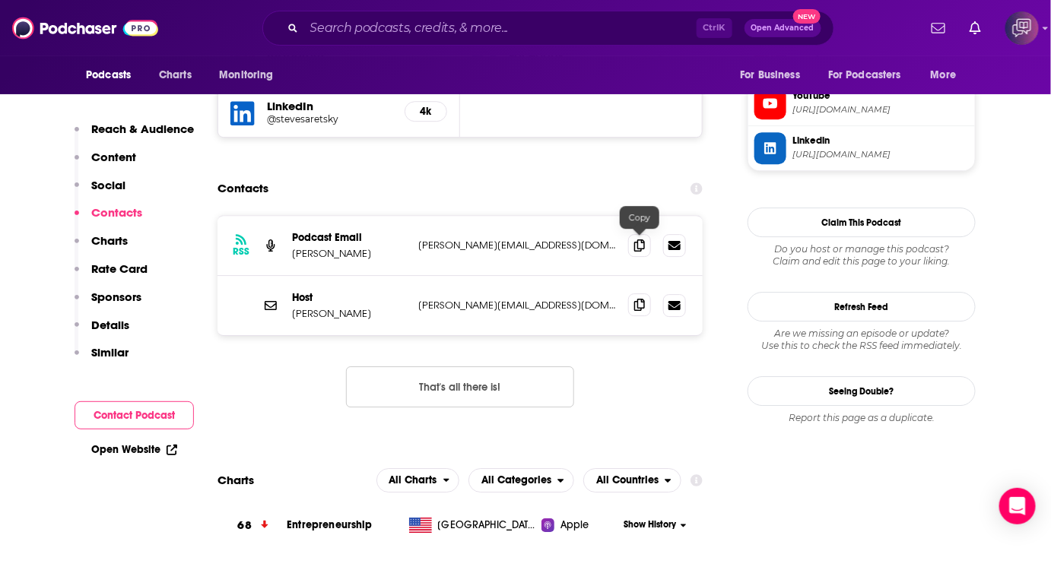
click at [639, 299] on icon at bounding box center [639, 305] width 11 height 12
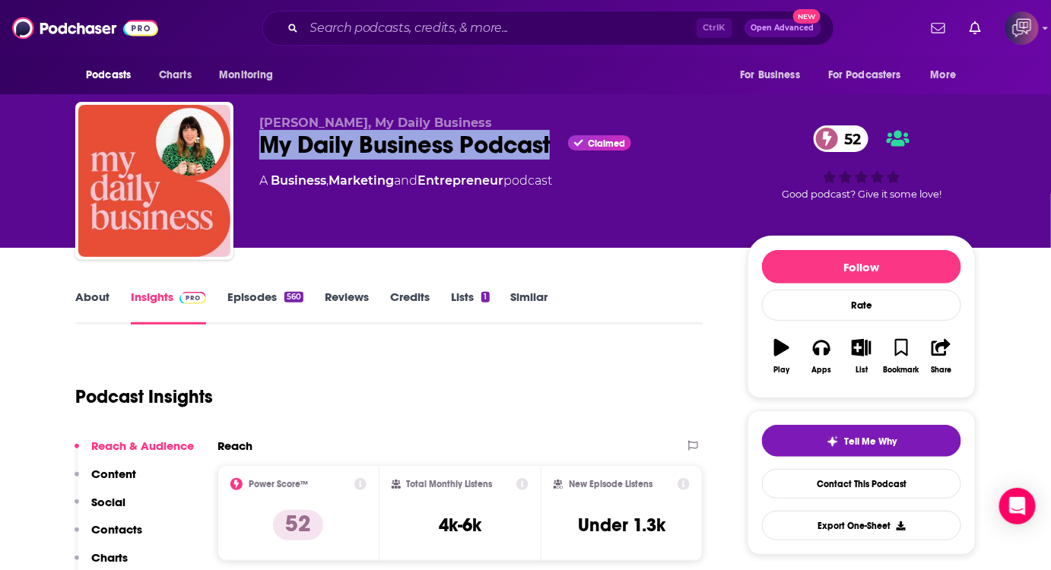
drag, startPoint x: 254, startPoint y: 153, endPoint x: 554, endPoint y: 153, distance: 299.6
click at [554, 153] on div "[PERSON_NAME], My Daily Business My Daily Business Podcast Claimed 52 A Busines…" at bounding box center [525, 184] width 900 height 164
copy h2 "My Daily Business Podcast"
click at [103, 300] on link "About" at bounding box center [92, 307] width 34 height 35
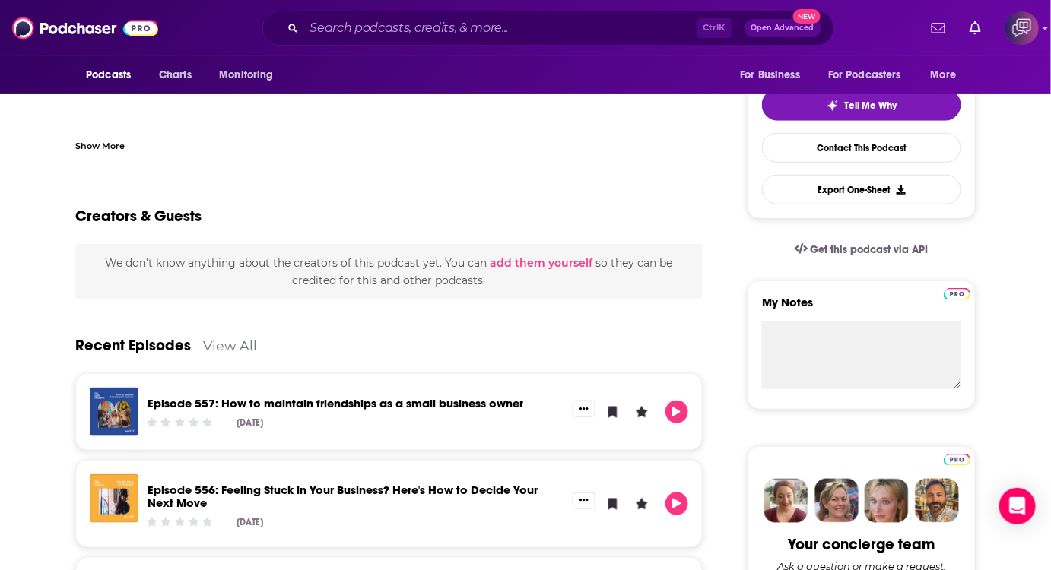
scroll to position [276, 0]
